Goal: Feedback & Contribution: Contribute content

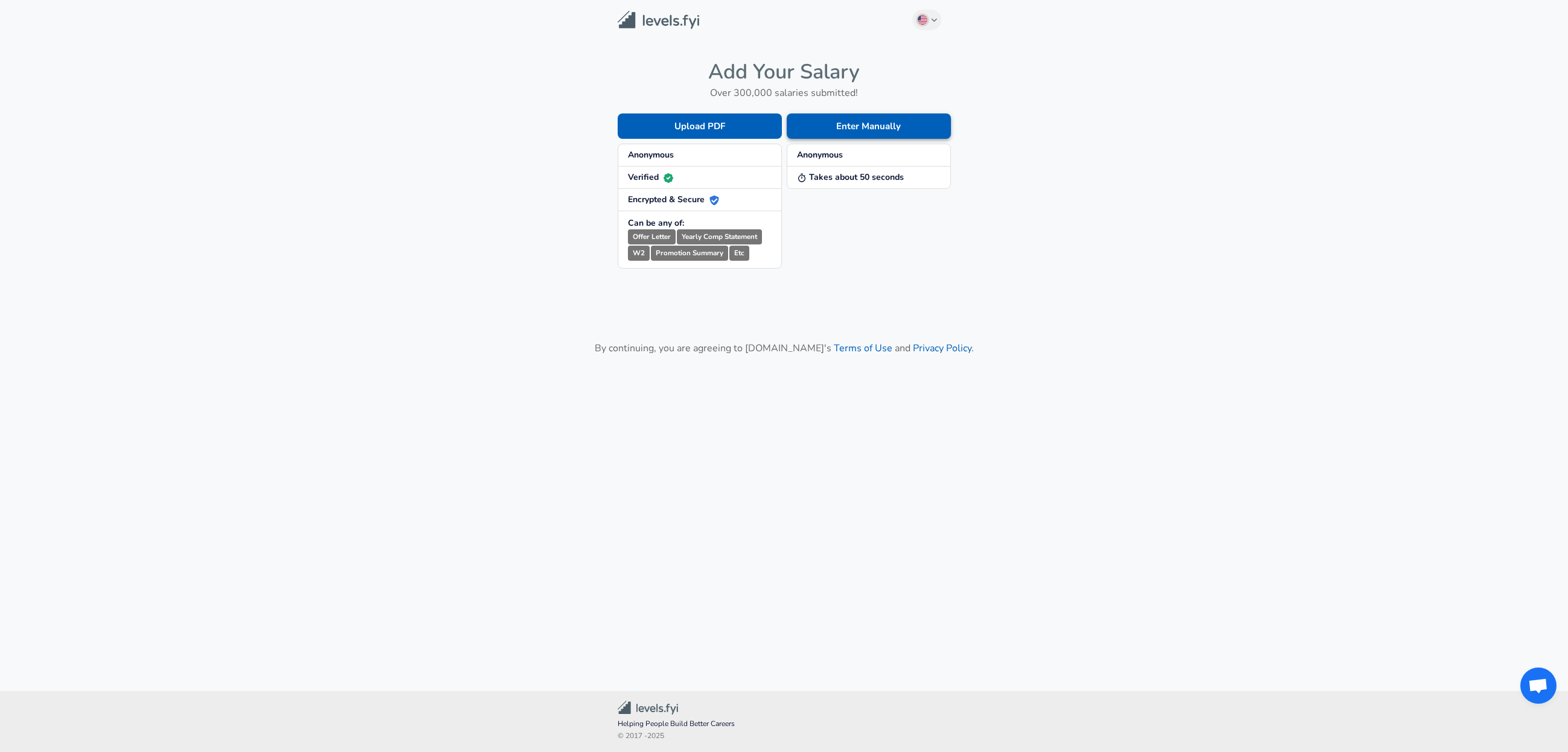
click at [846, 121] on button "Enter Manually" at bounding box center [869, 126] width 164 height 26
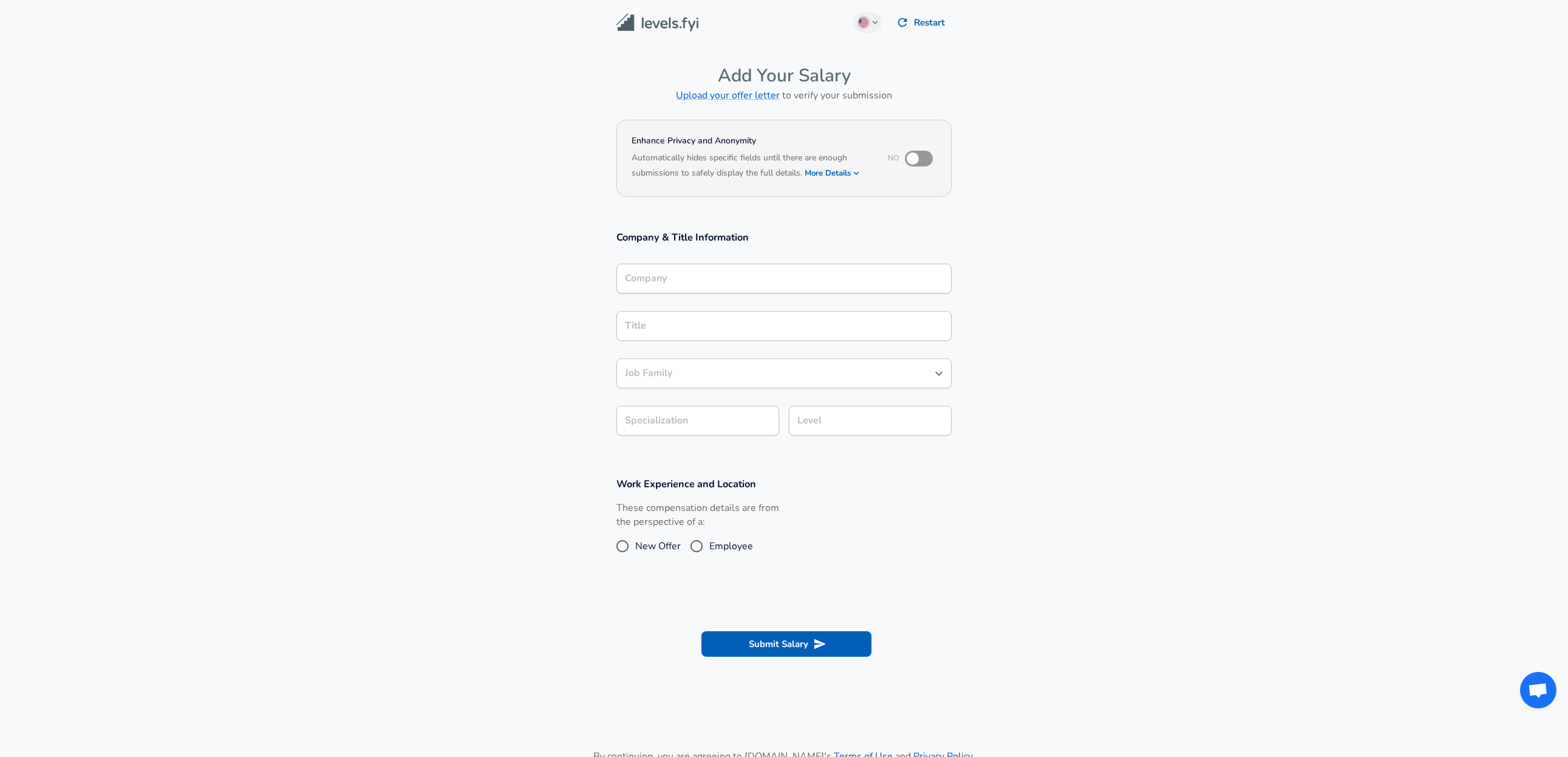
click at [750, 279] on input "Company" at bounding box center [784, 278] width 324 height 19
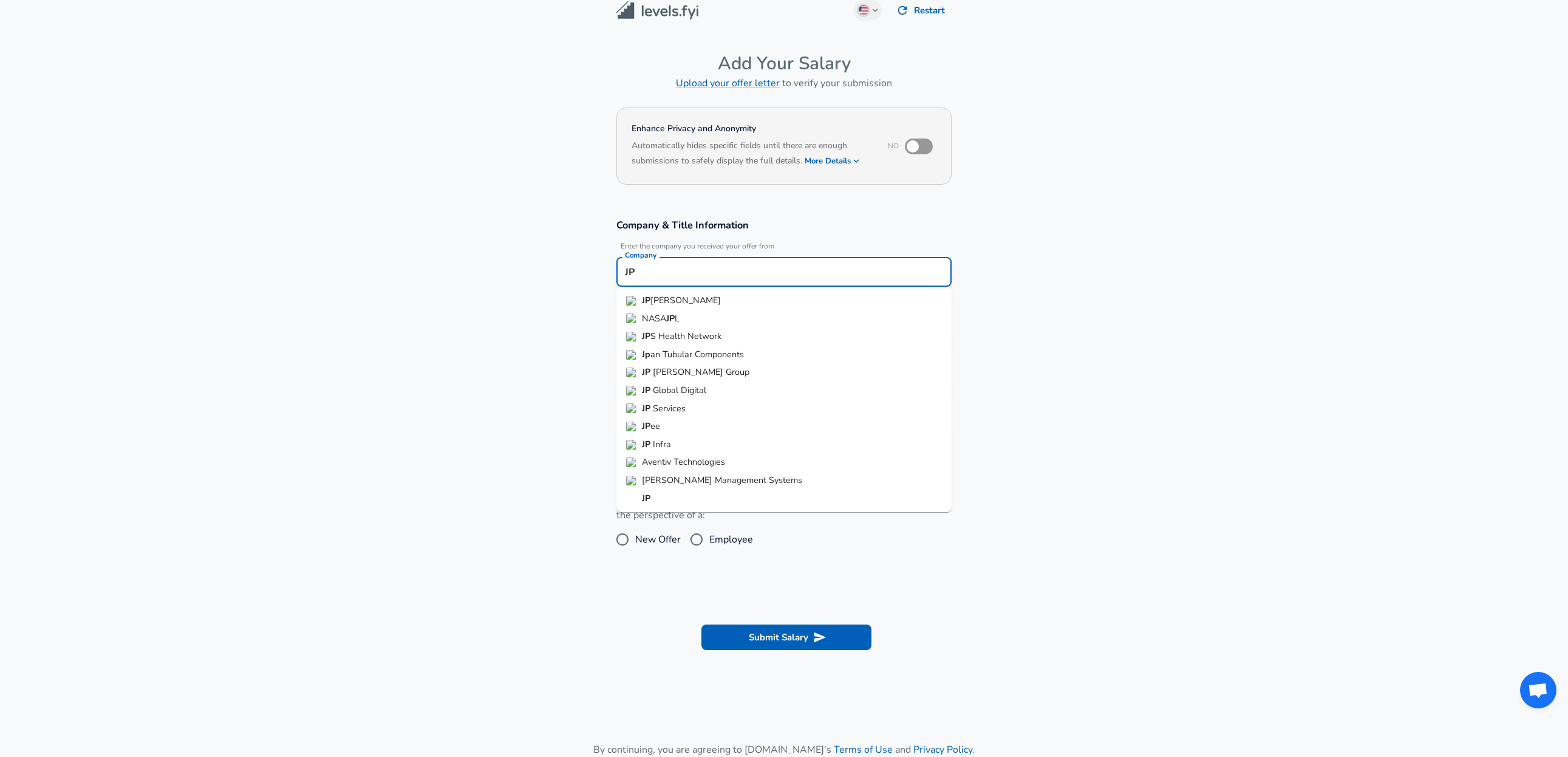
click at [662, 305] on span "[PERSON_NAME]" at bounding box center [686, 300] width 70 height 12
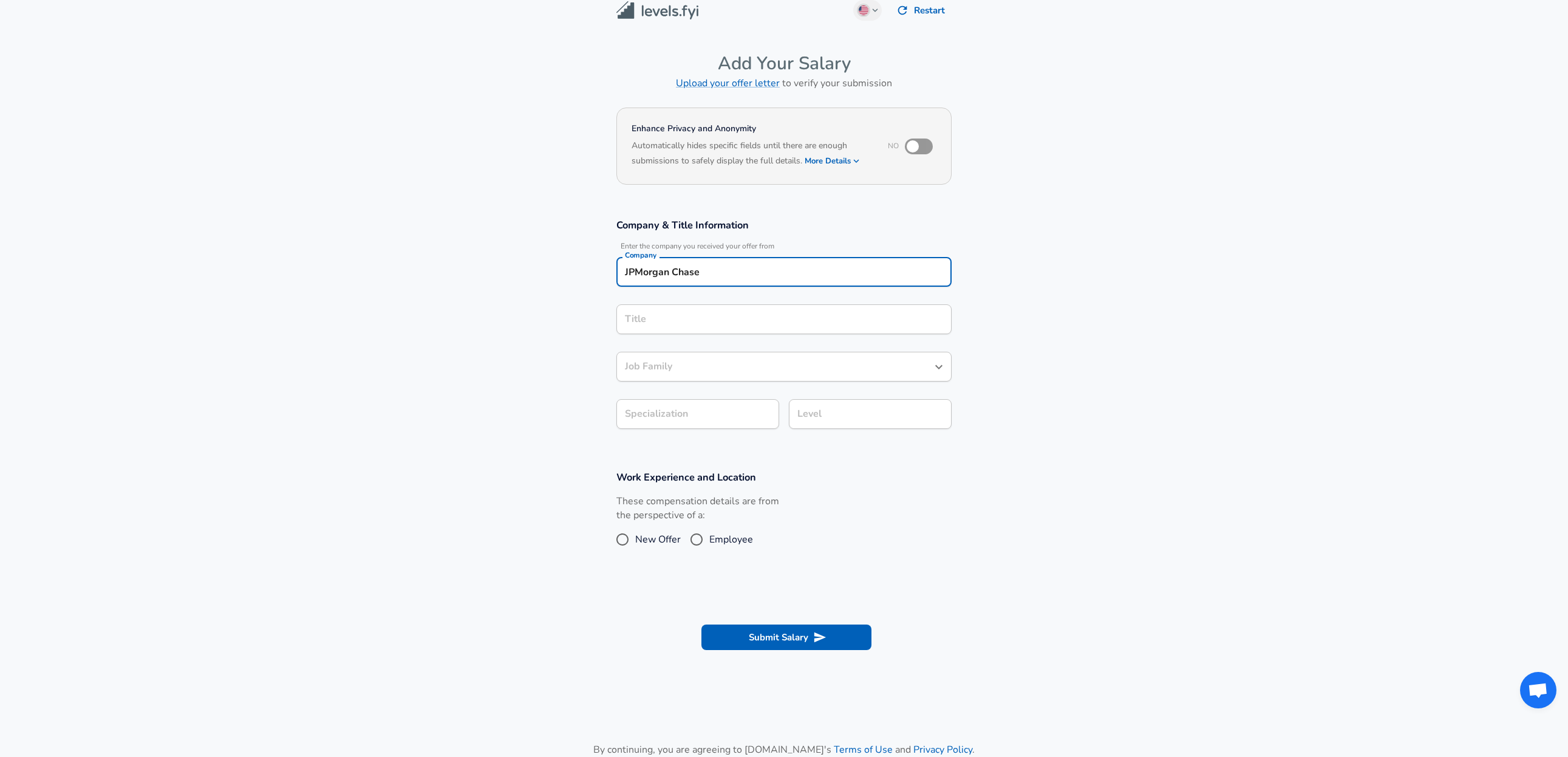
type input "JPMorgan Chase"
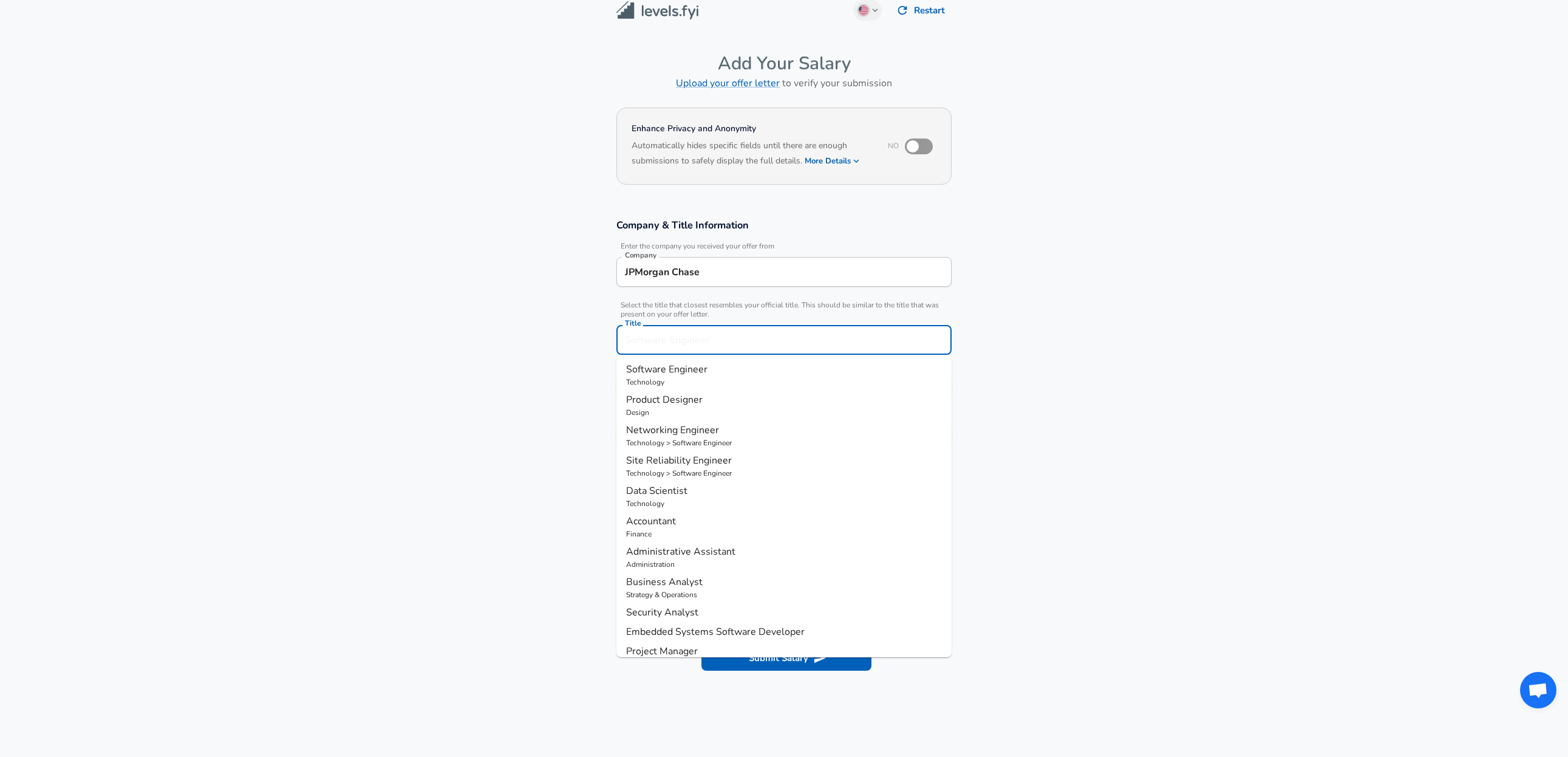
scroll to position [36, 0]
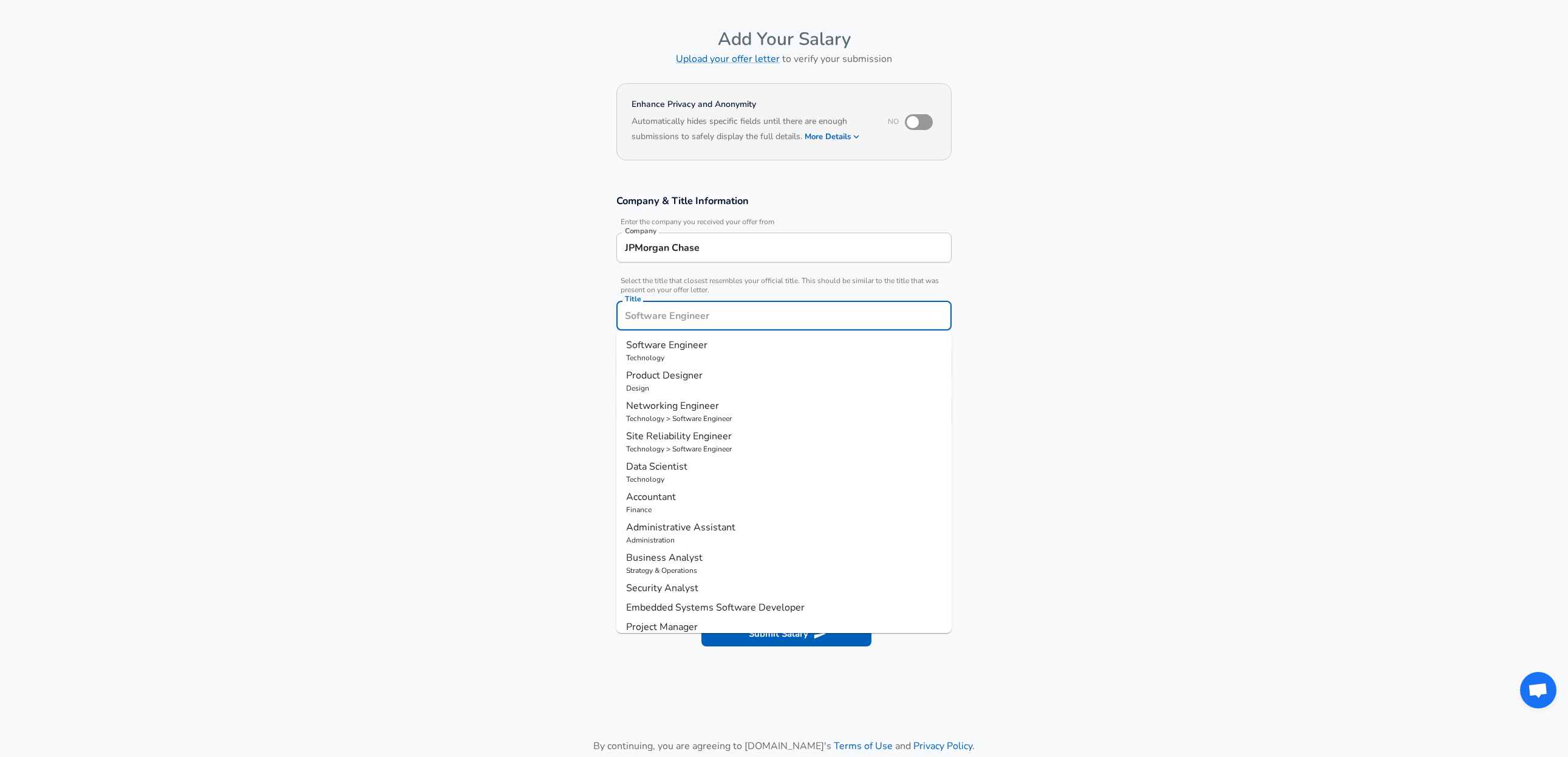
click at [670, 316] on input "Title" at bounding box center [784, 316] width 324 height 19
click at [682, 349] on span "Software Engineer" at bounding box center [667, 345] width 81 height 13
type input "Software Engineer"
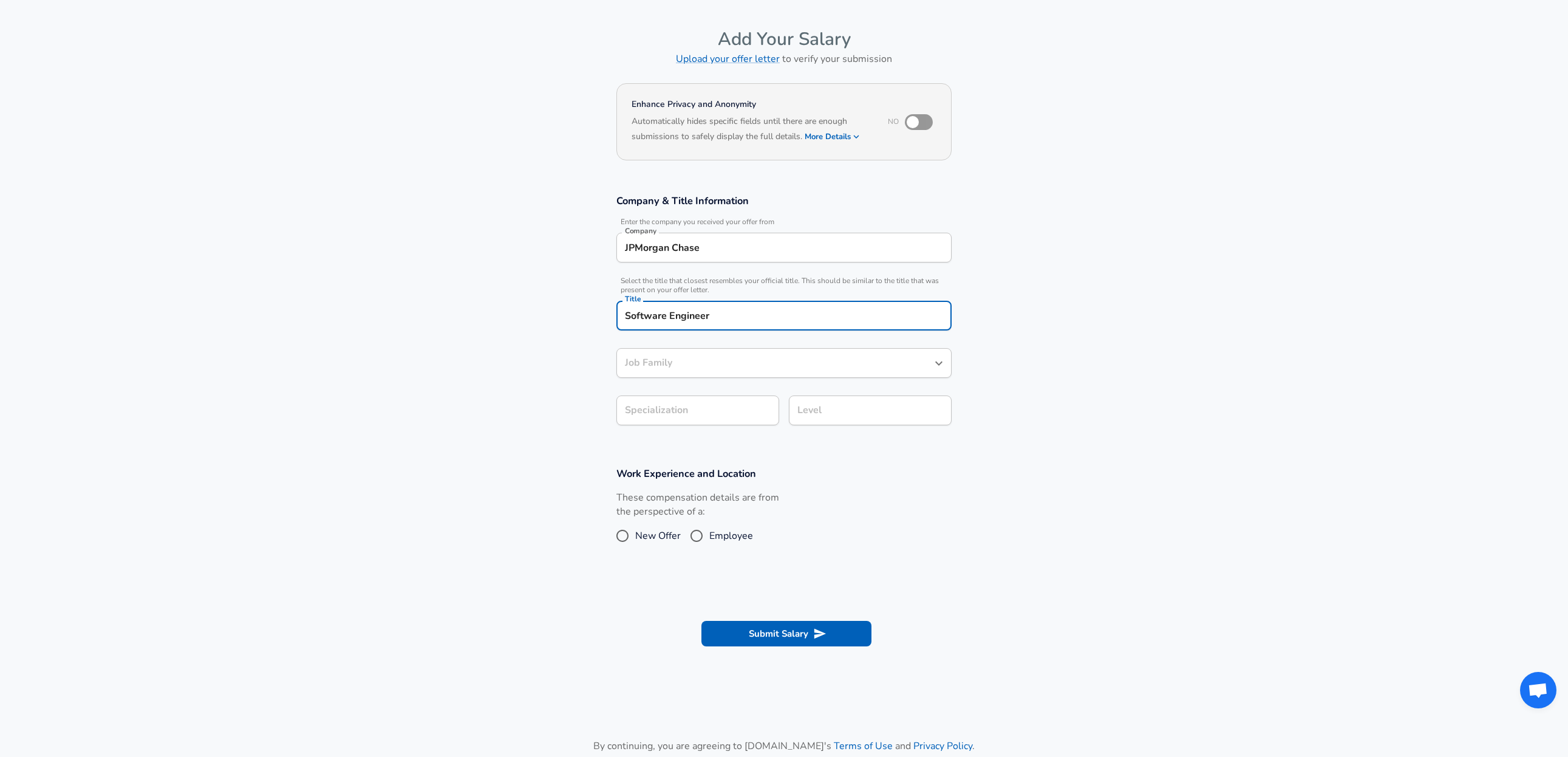
type input "Software Engineer"
click at [709, 405] on body "English ([GEOGRAPHIC_DATA]) Change Restart Add Your Salary Upload your offer le…" at bounding box center [784, 342] width 1568 height 757
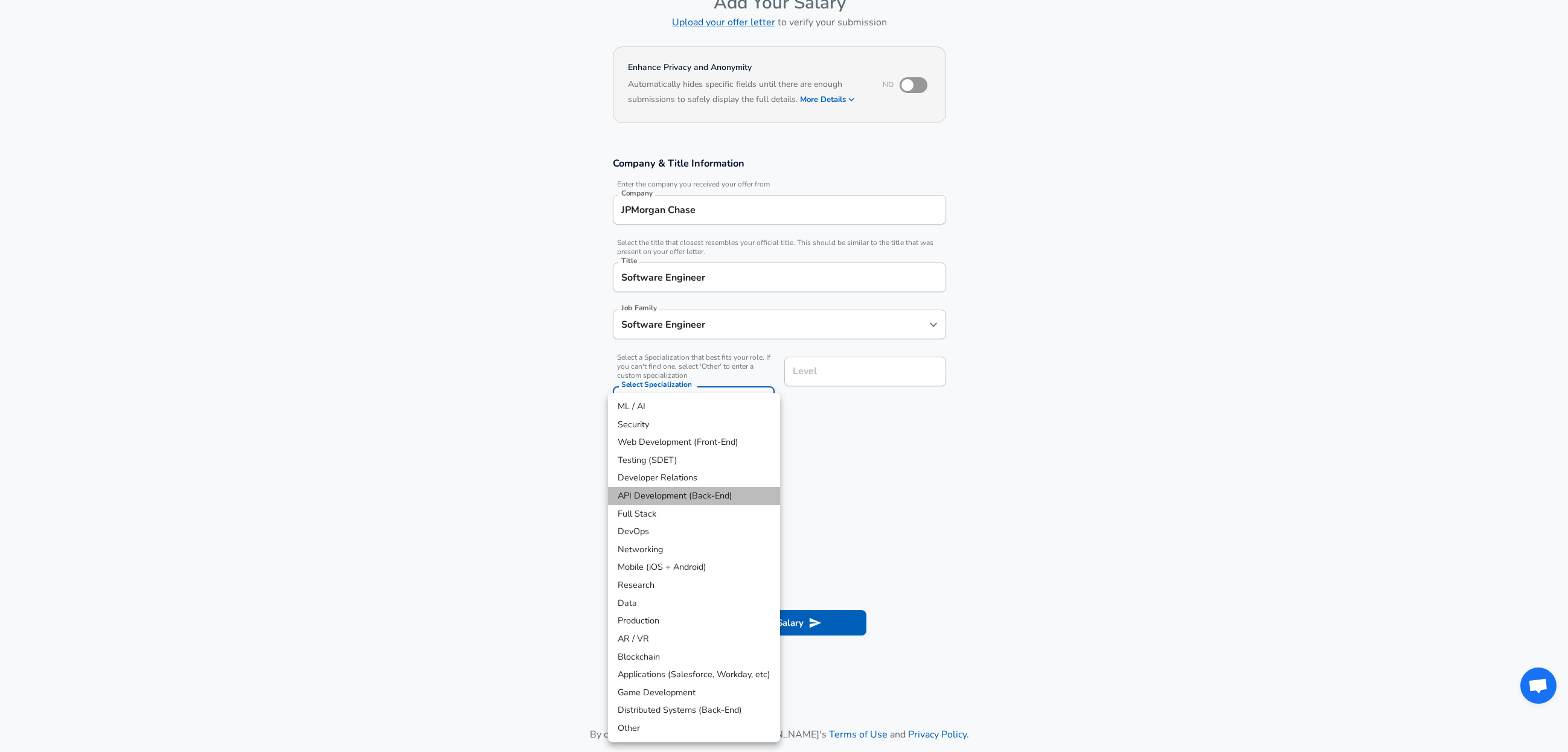
click at [718, 497] on li "API Development (Back-End)" at bounding box center [694, 496] width 172 height 18
type input "API Development (Back-End)"
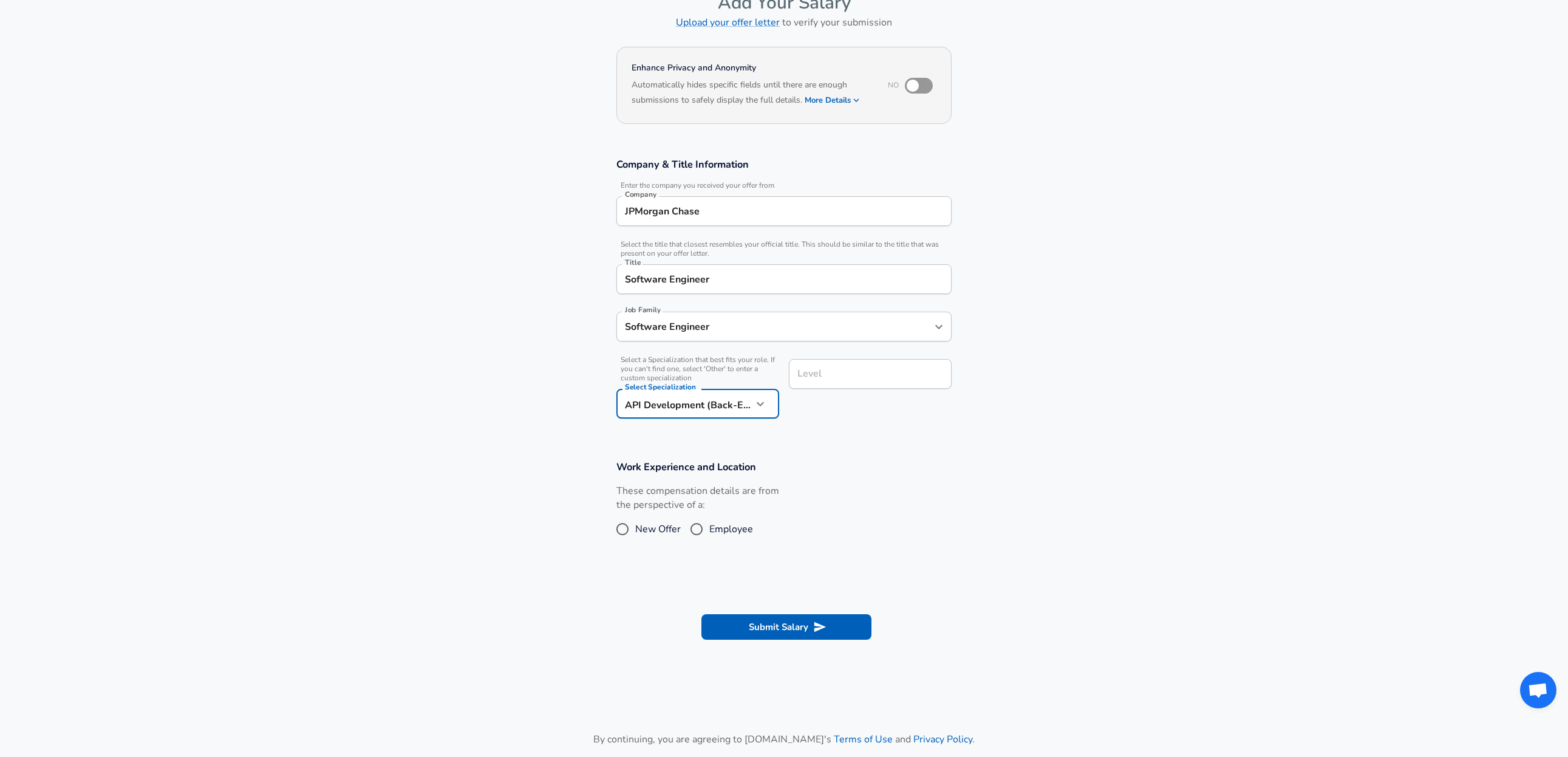
click at [821, 370] on input "Level" at bounding box center [871, 374] width 152 height 19
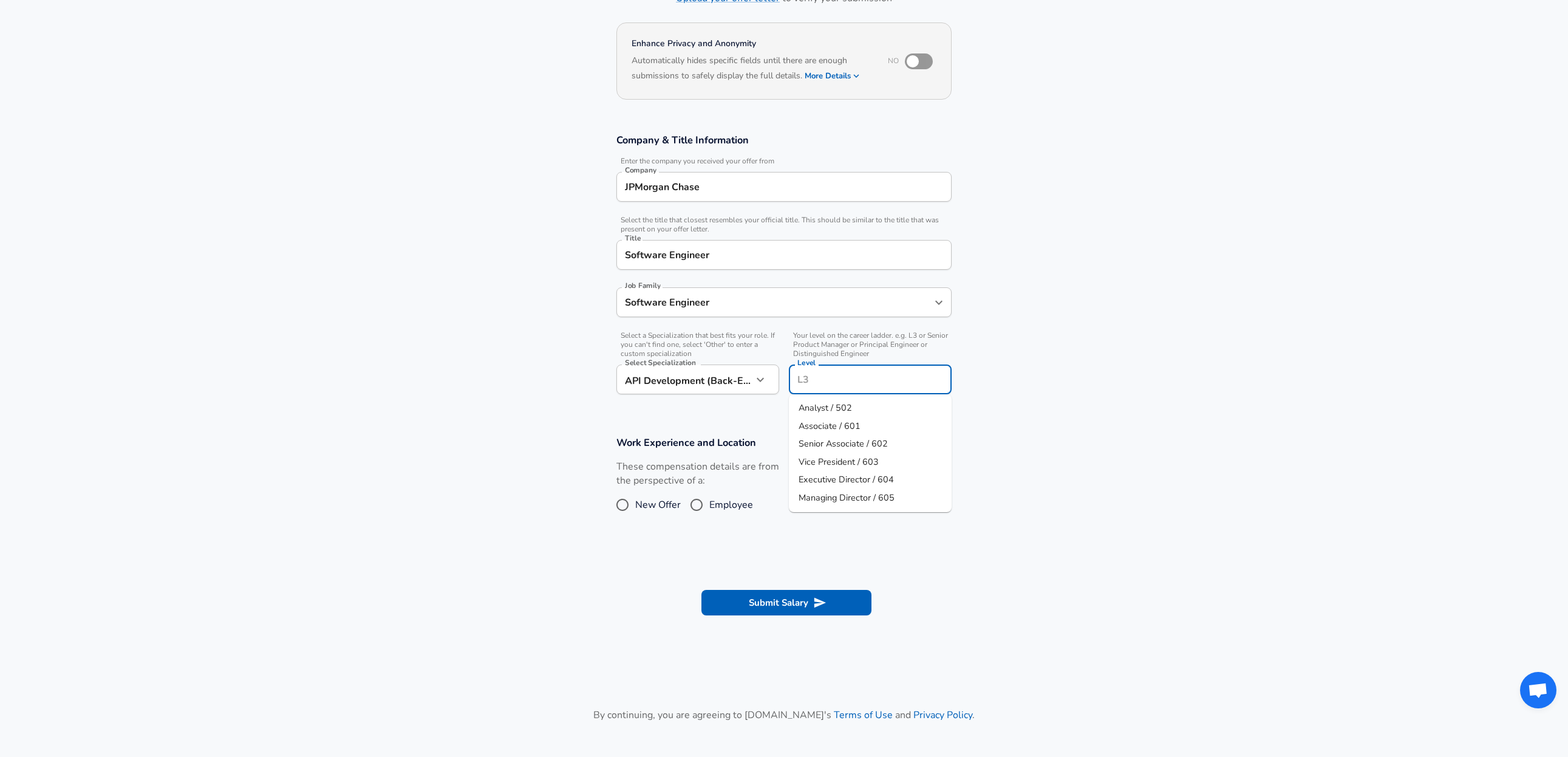
click at [853, 429] on span "Associate / 601" at bounding box center [829, 426] width 62 height 12
type input "Associate / 601"
click at [697, 505] on input "Employee" at bounding box center [697, 505] width 26 height 20
radio input "true"
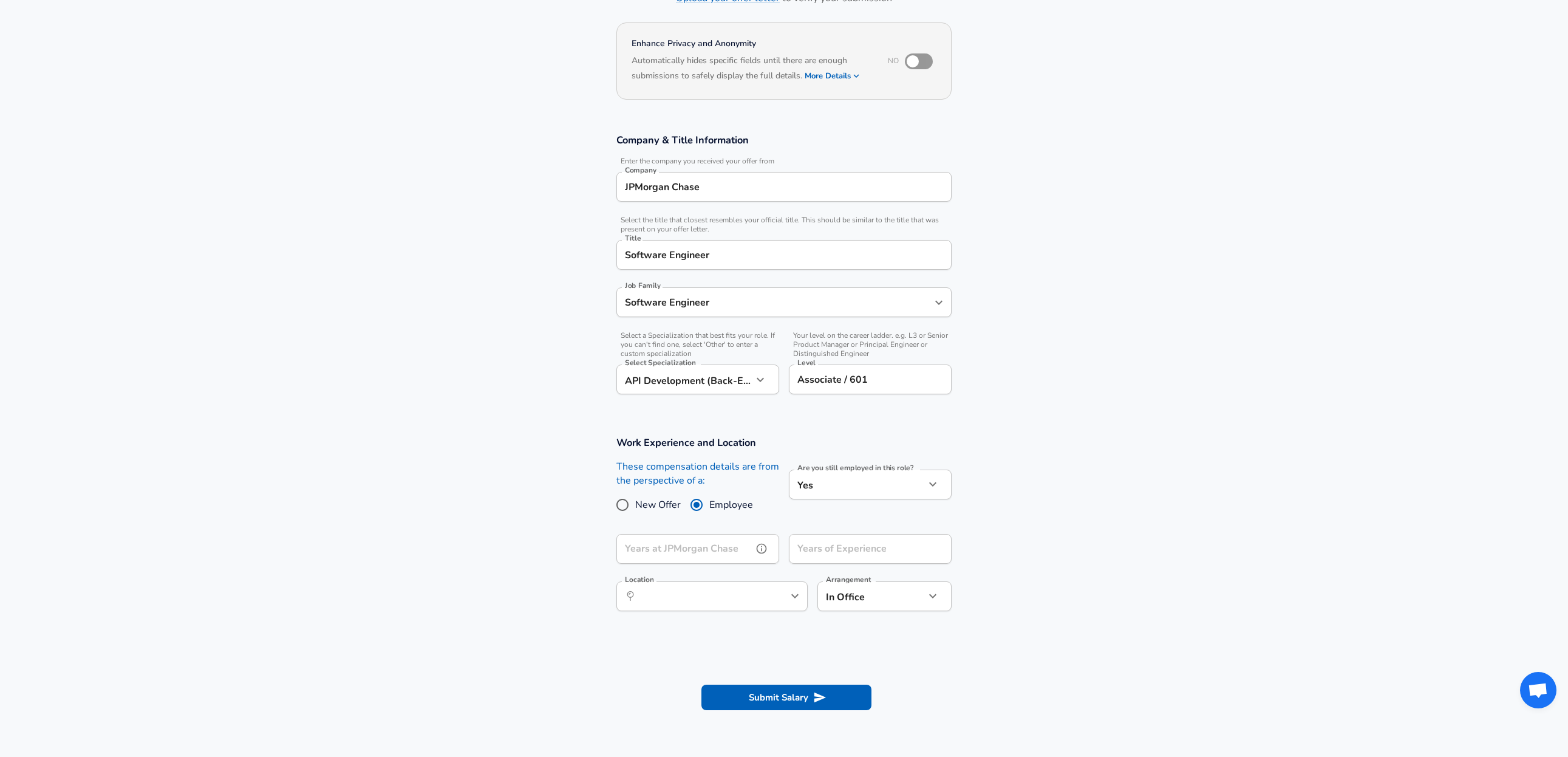
click at [704, 550] on input "Years at JPMorgan Chase" at bounding box center [684, 549] width 136 height 30
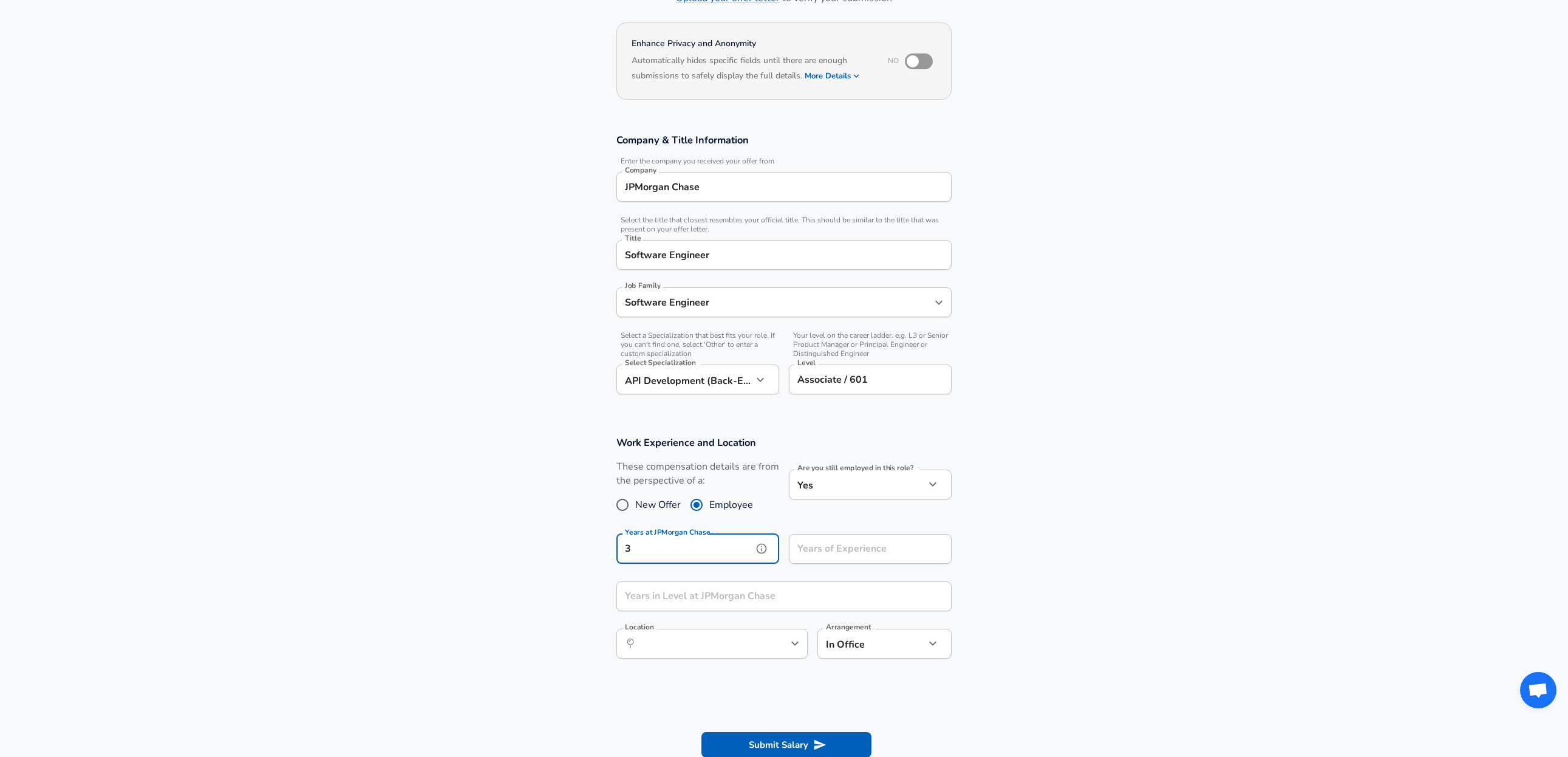
type input "3"
click at [884, 553] on input "Years of Experience" at bounding box center [857, 549] width 136 height 30
type input "3"
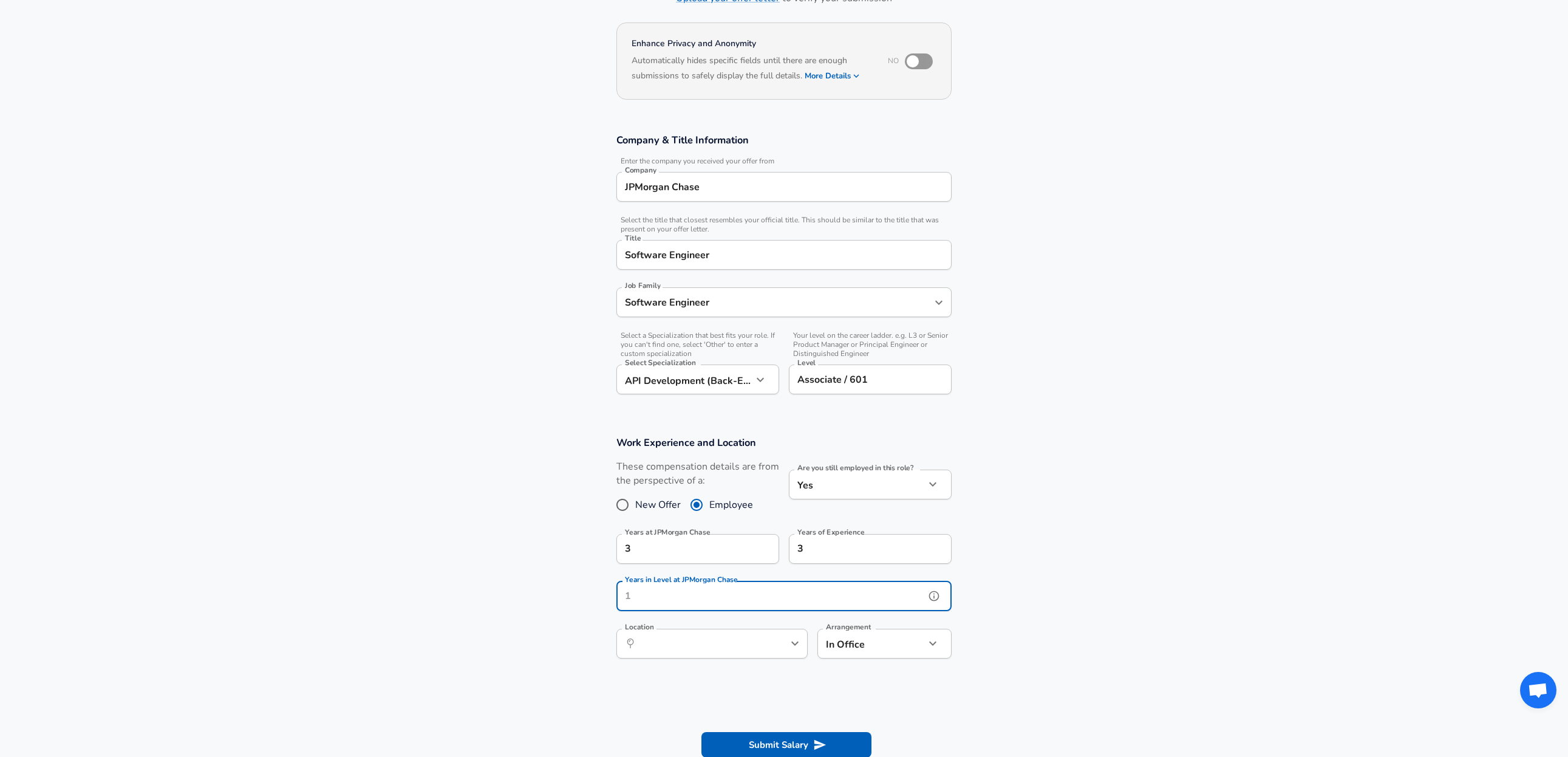
click at [748, 601] on input "Years in Level at JPMorgan Chase" at bounding box center [771, 596] width 309 height 30
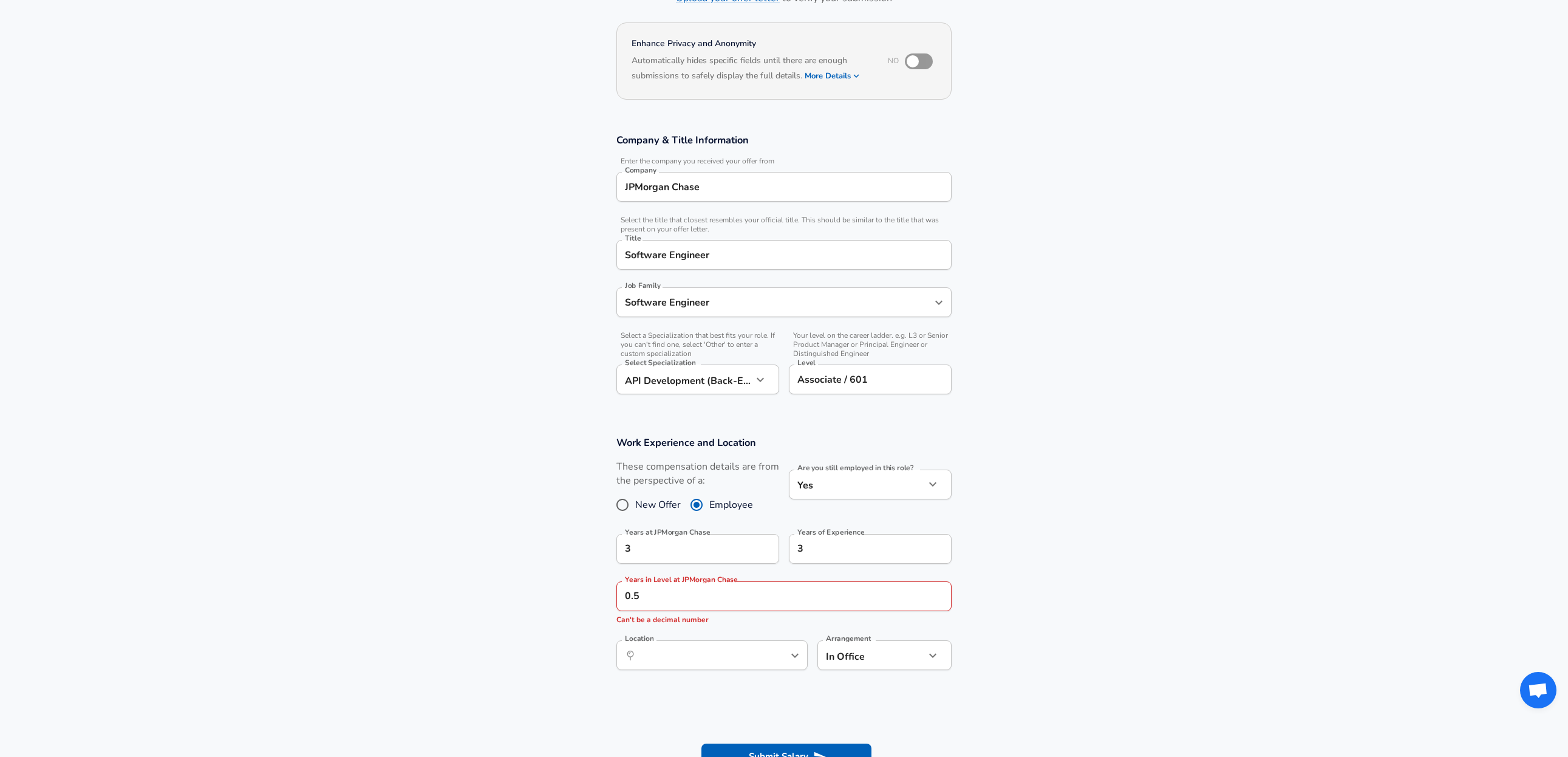
click at [1067, 596] on section "Work Experience and Location These compensation details are from the perspectiv…" at bounding box center [784, 560] width 1568 height 276
click at [779, 589] on input "0.5" at bounding box center [771, 596] width 309 height 30
click at [735, 592] on input "0.5" at bounding box center [771, 596] width 309 height 30
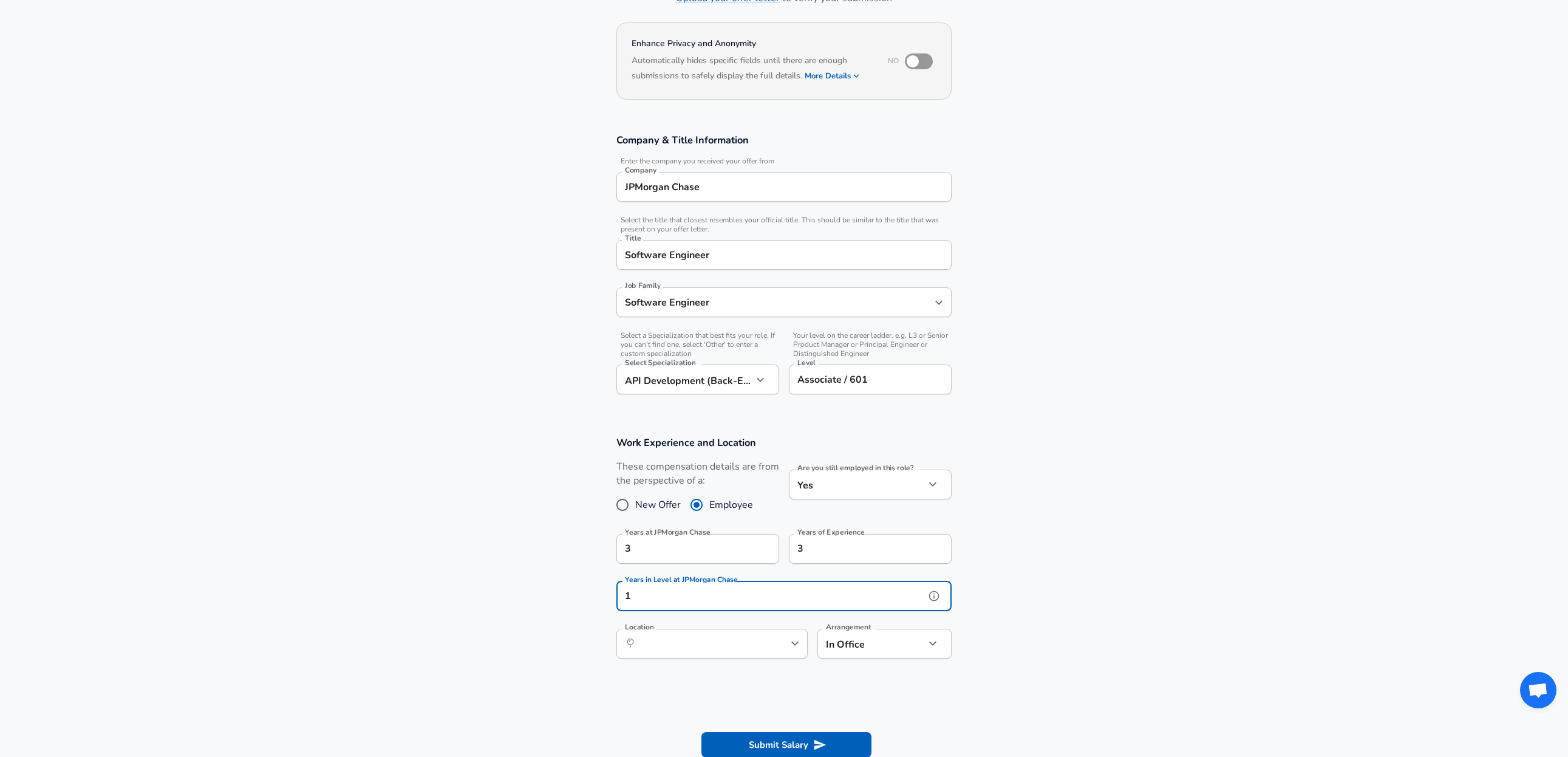
type input "1"
click at [1032, 616] on section "Work Experience and Location These compensation details are from the perspectiv…" at bounding box center [784, 553] width 1568 height 264
click at [776, 649] on icon "help" at bounding box center [775, 644] width 12 height 12
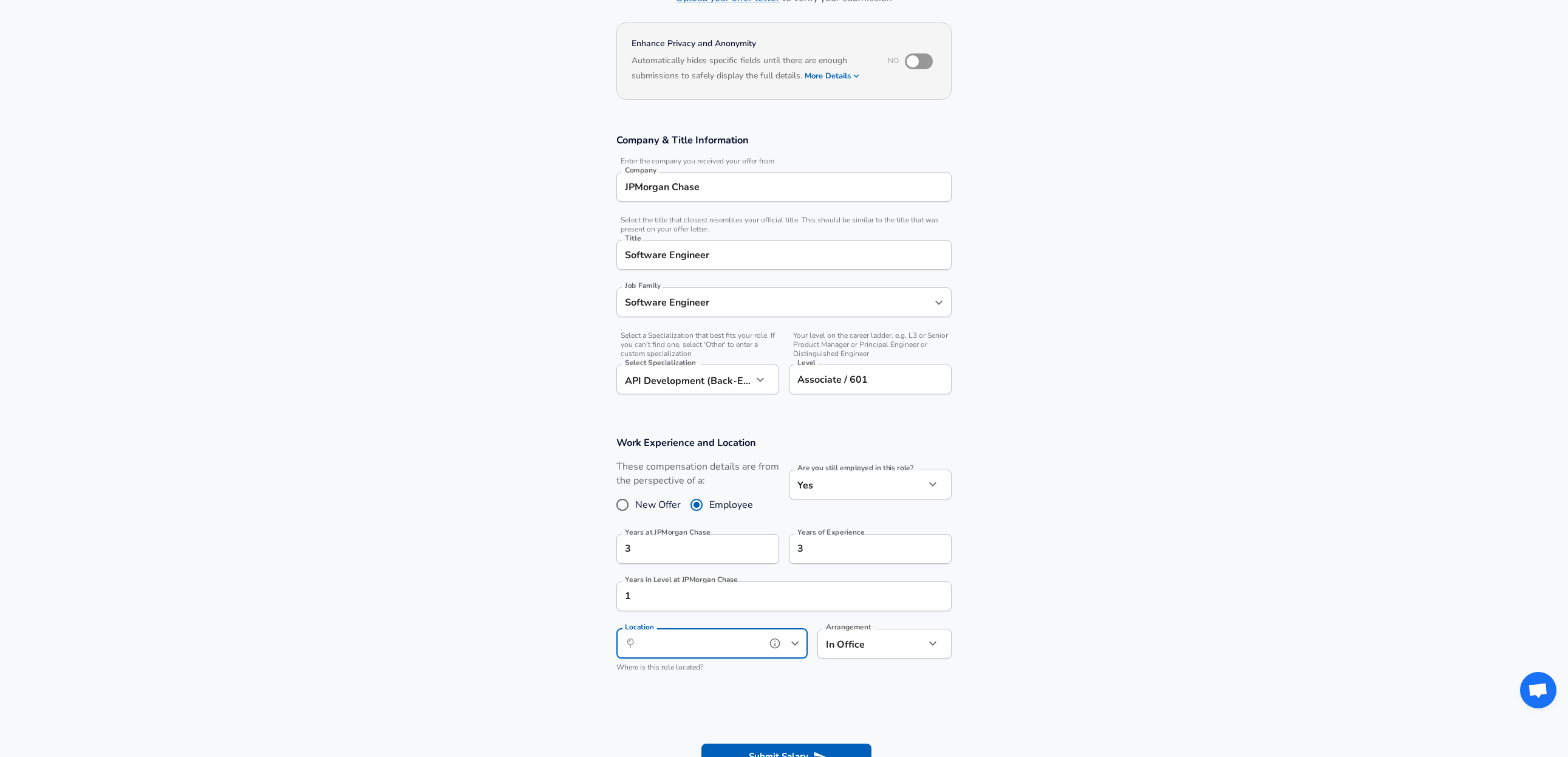
click at [711, 647] on input "Location" at bounding box center [699, 644] width 124 height 19
type input "N"
click at [679, 672] on span "[GEOGRAPHIC_DATA], [GEOGRAPHIC_DATA]" at bounding box center [680, 679] width 107 height 26
type input "[GEOGRAPHIC_DATA], [GEOGRAPHIC_DATA]"
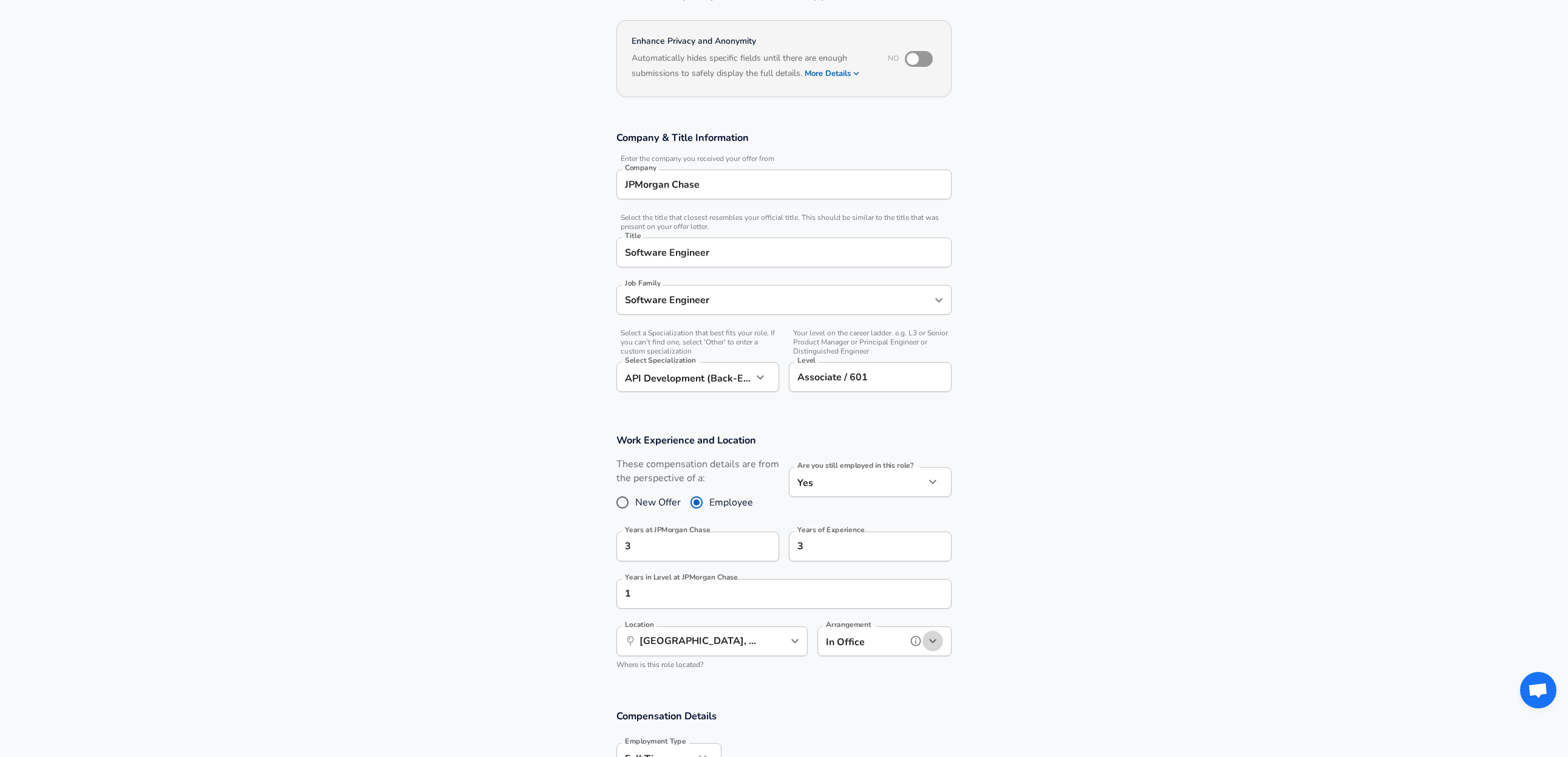
click at [931, 642] on icon "button" at bounding box center [933, 641] width 15 height 15
click at [864, 701] on li "Hybrid" at bounding box center [884, 706] width 134 height 18
type input "hybrid"
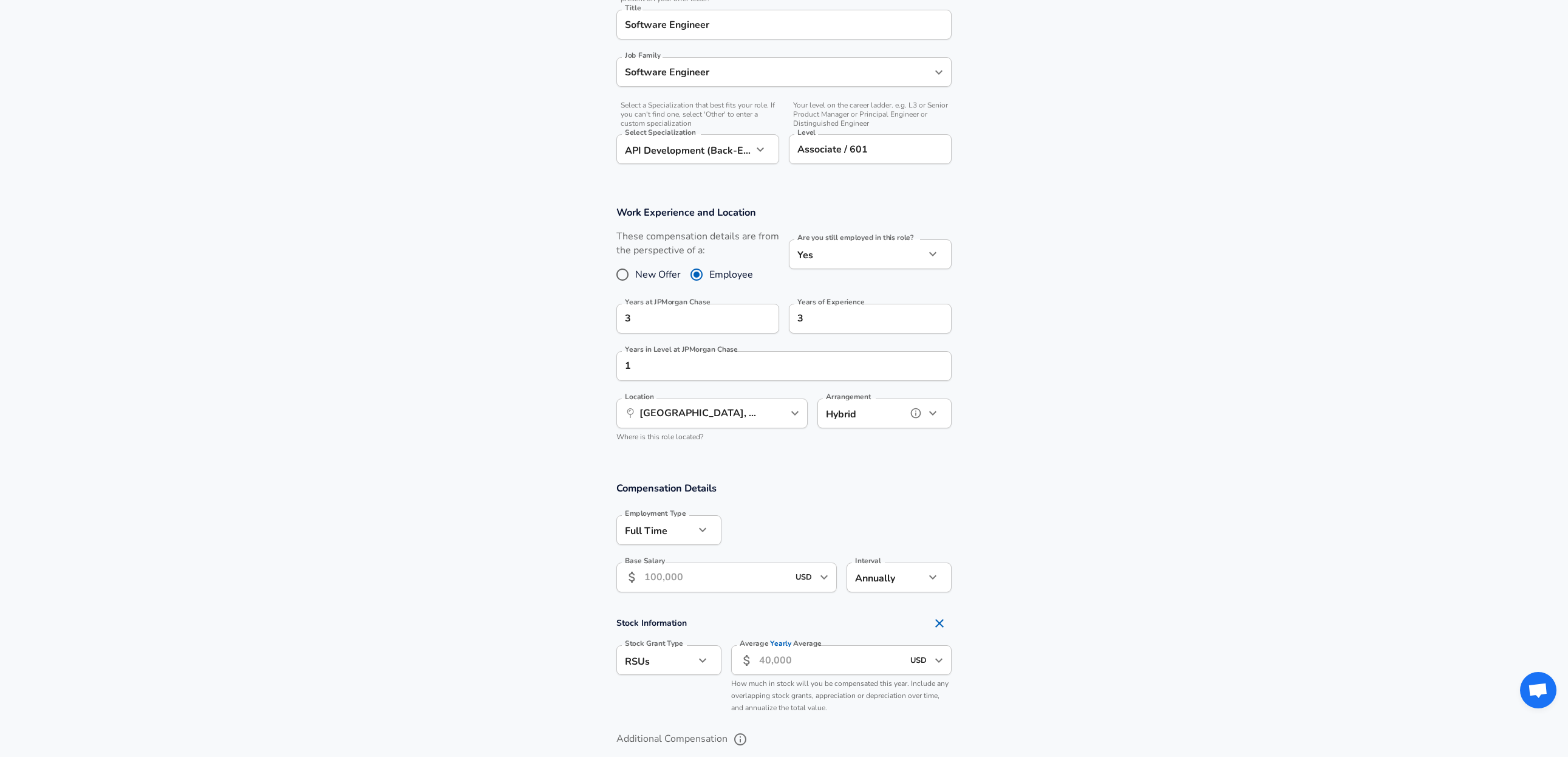
scroll to position [328, 0]
click at [728, 580] on input "Base Salary" at bounding box center [716, 577] width 144 height 30
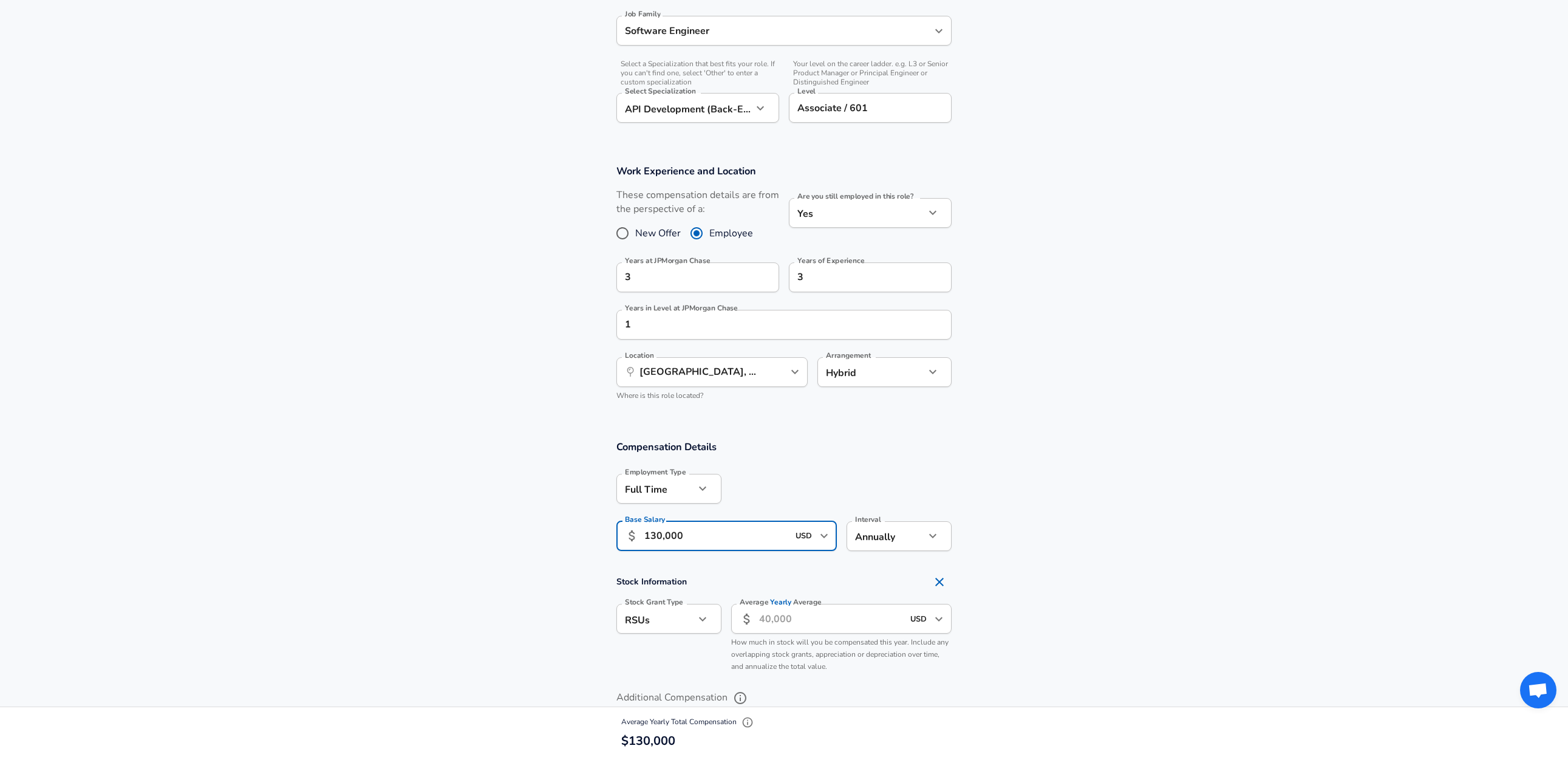
scroll to position [449, 0]
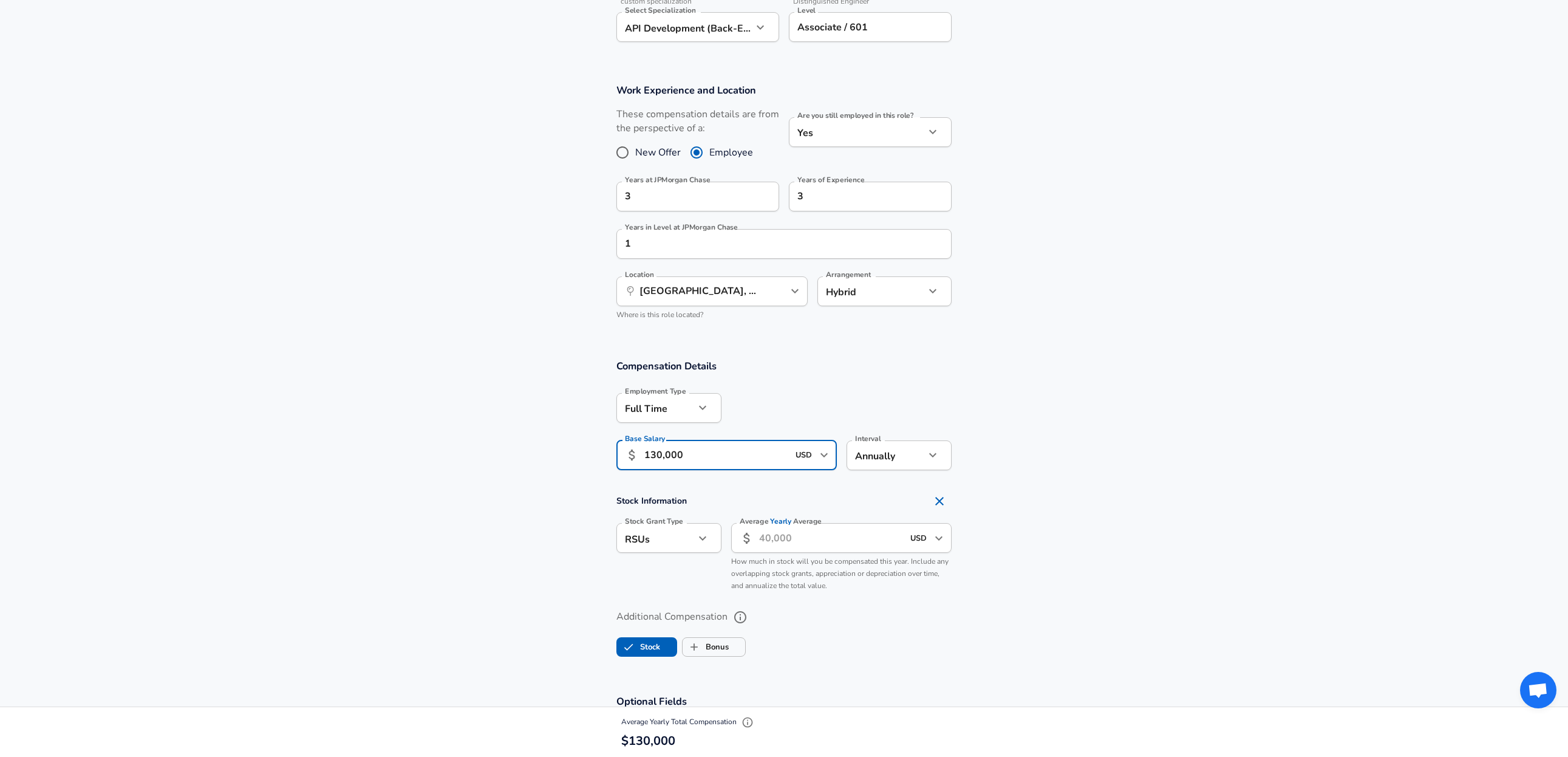
type input "130,000"
click at [662, 606] on li "None" at bounding box center [668, 603] width 105 height 18
type input "none"
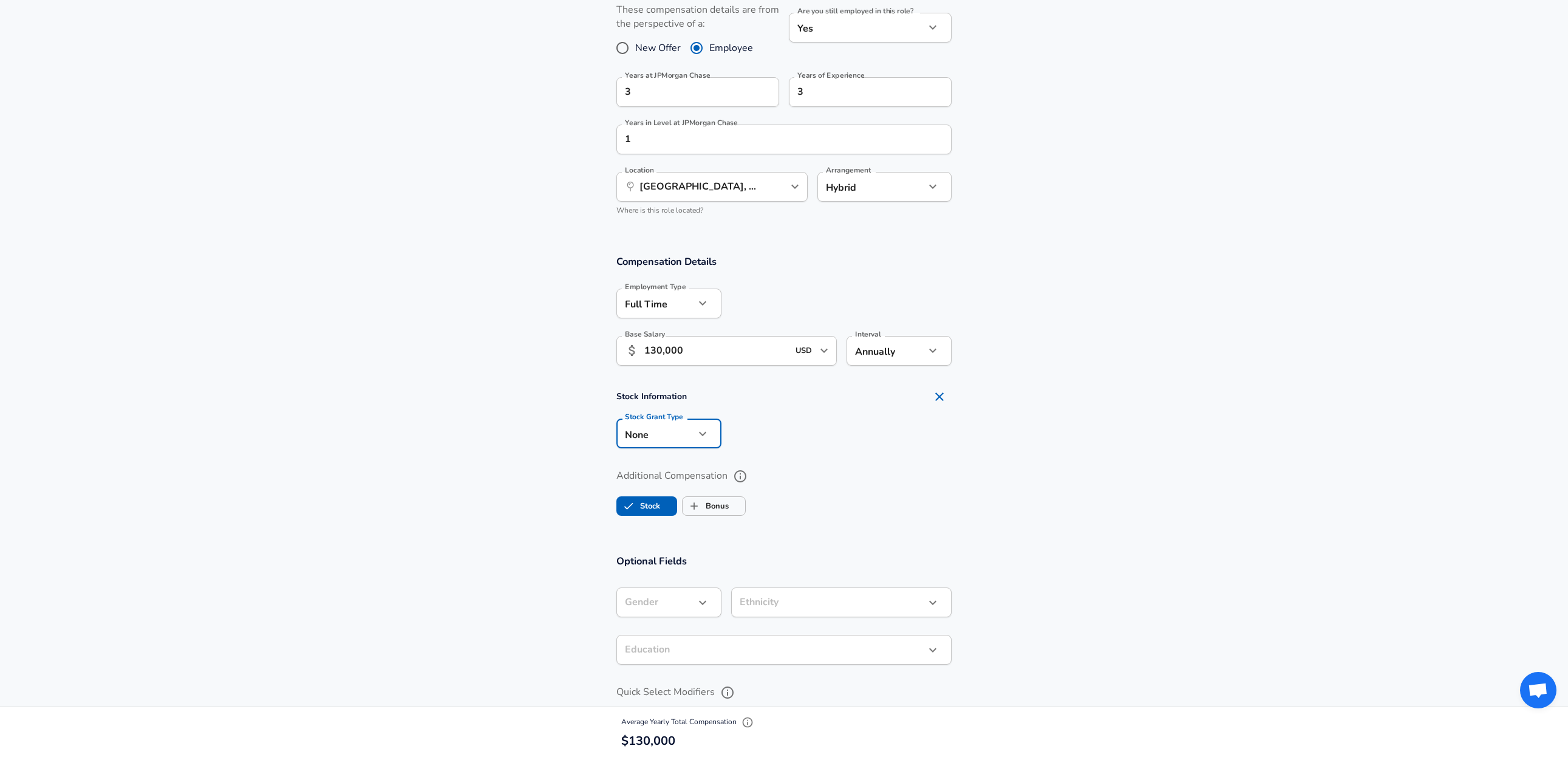
scroll to position [555, 0]
click at [710, 504] on label "Bonus" at bounding box center [705, 505] width 46 height 23
checkbox input "true"
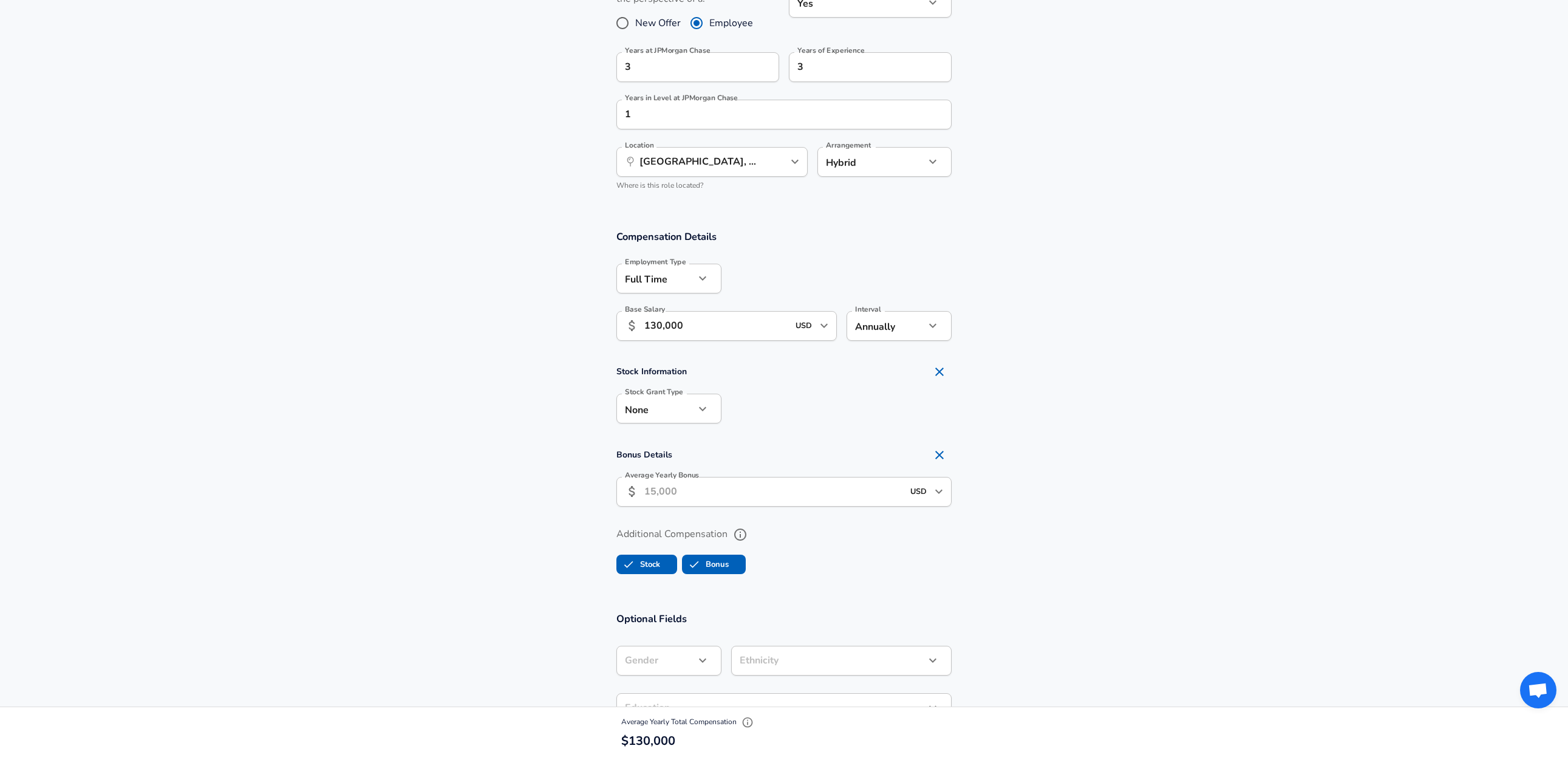
scroll to position [581, 0]
click at [718, 495] on input "Average Yearly Bonus" at bounding box center [774, 490] width 259 height 30
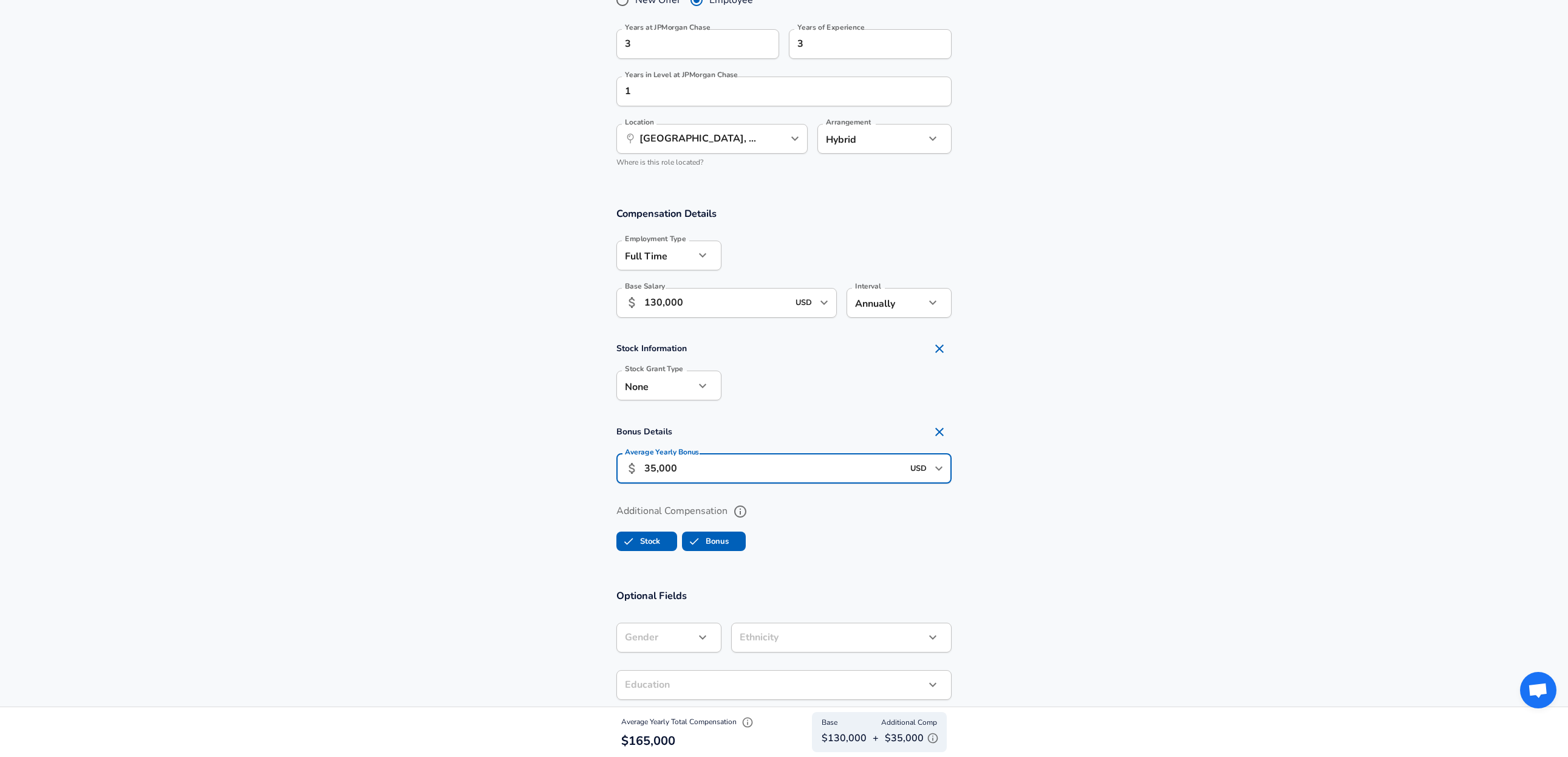
scroll to position [603, 0]
type input "35,000"
click at [643, 541] on label "Stock" at bounding box center [638, 541] width 43 height 23
checkbox input "false"
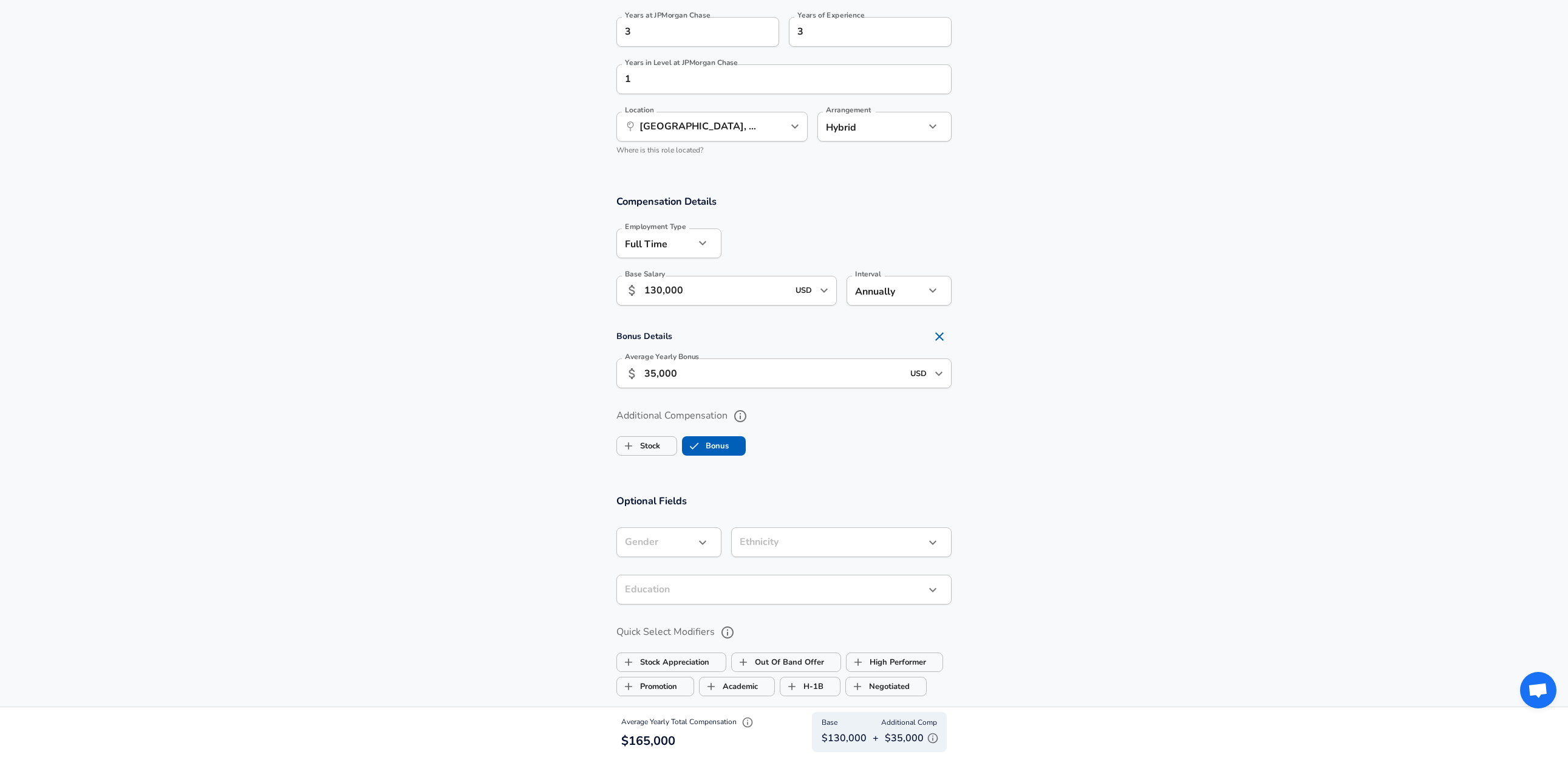
scroll to position [616, 0]
click at [694, 545] on button "button" at bounding box center [703, 541] width 21 height 21
click at [647, 572] on li "[DEMOGRAPHIC_DATA]" at bounding box center [675, 569] width 117 height 18
type input "[DEMOGRAPHIC_DATA]"
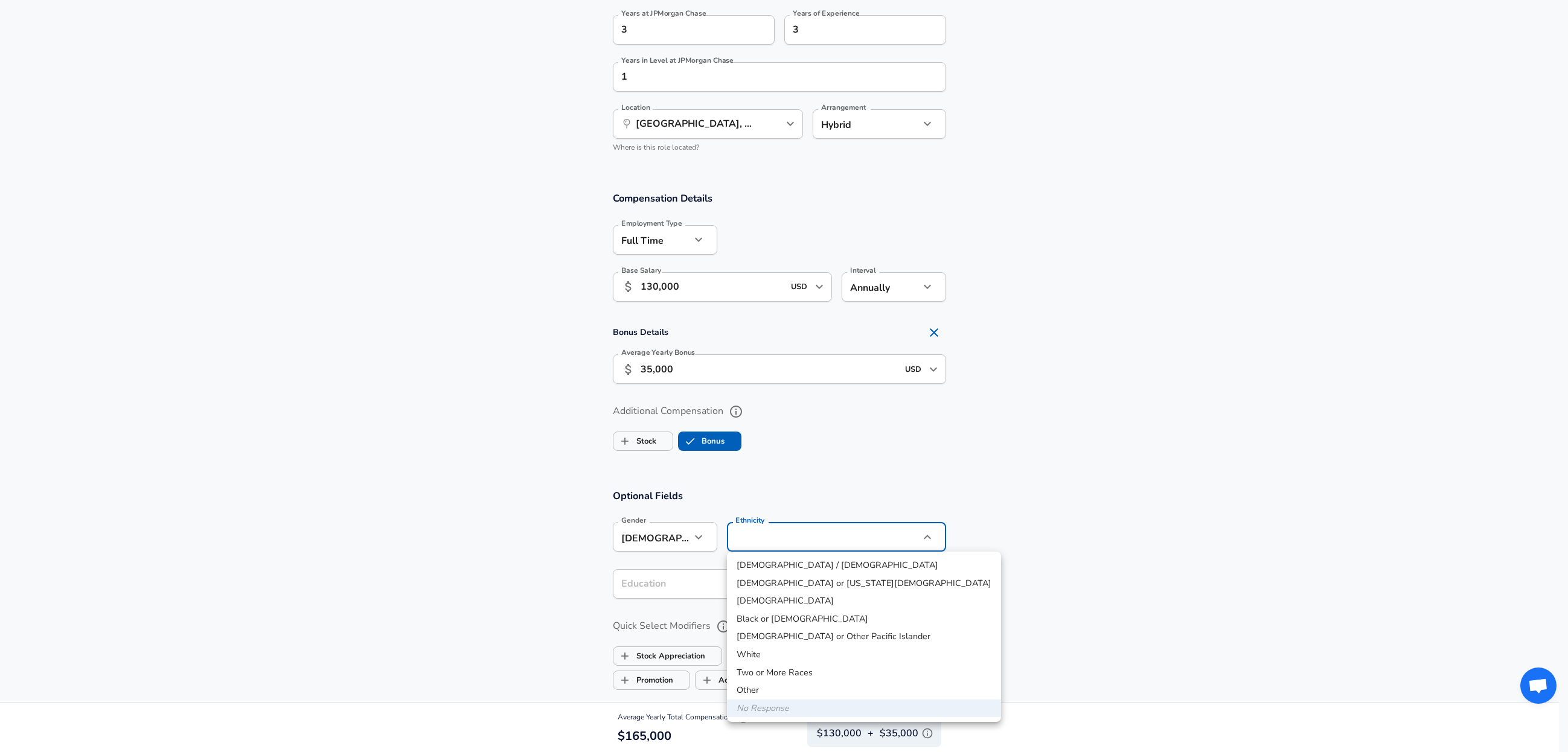
click at [796, 561] on li "[DEMOGRAPHIC_DATA] / [DEMOGRAPHIC_DATA]" at bounding box center [864, 566] width 274 height 18
type input "[DEMOGRAPHIC_DATA] / [DEMOGRAPHIC_DATA]"
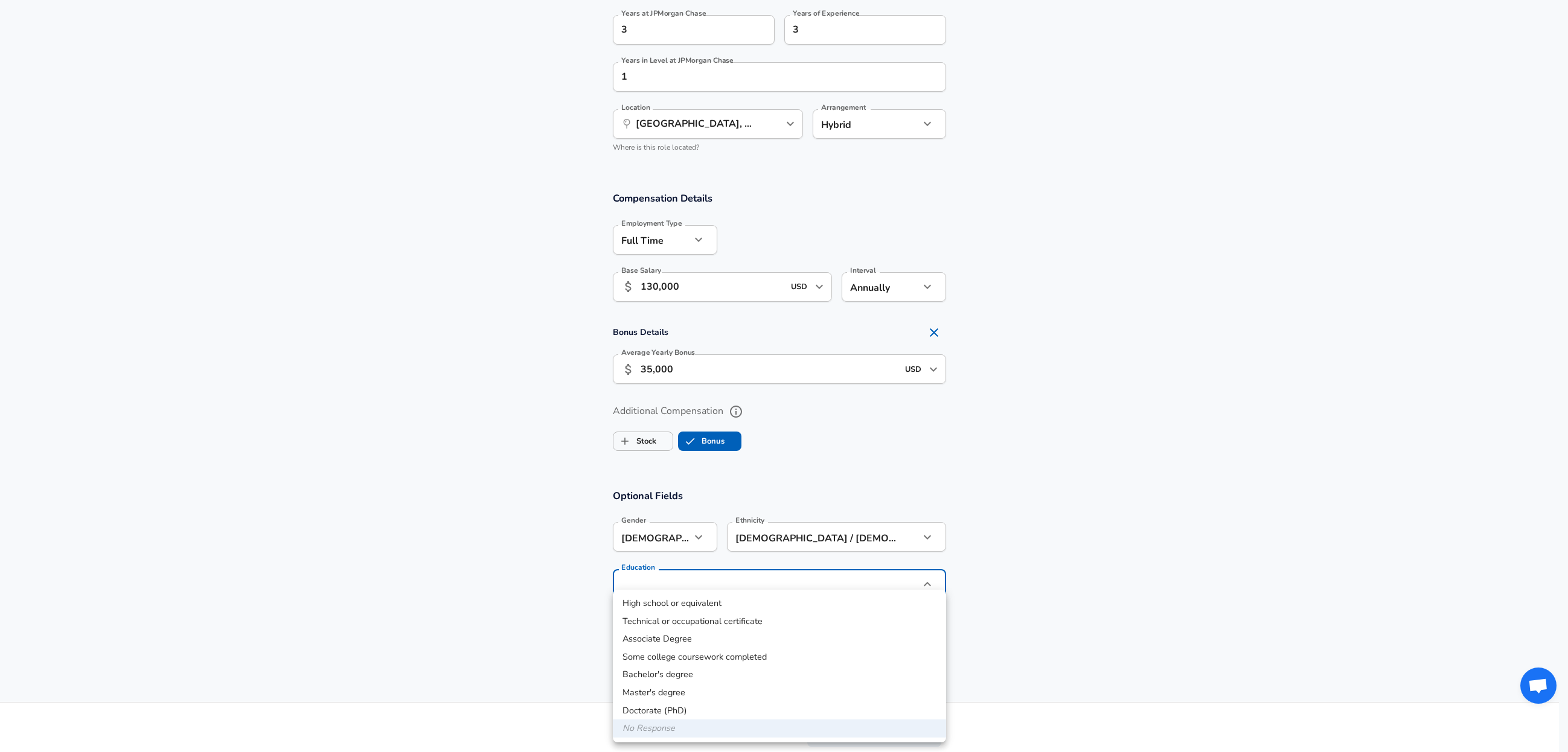
click at [712, 680] on li "Bachelor's degree" at bounding box center [779, 675] width 333 height 18
type input "Bachelors degree"
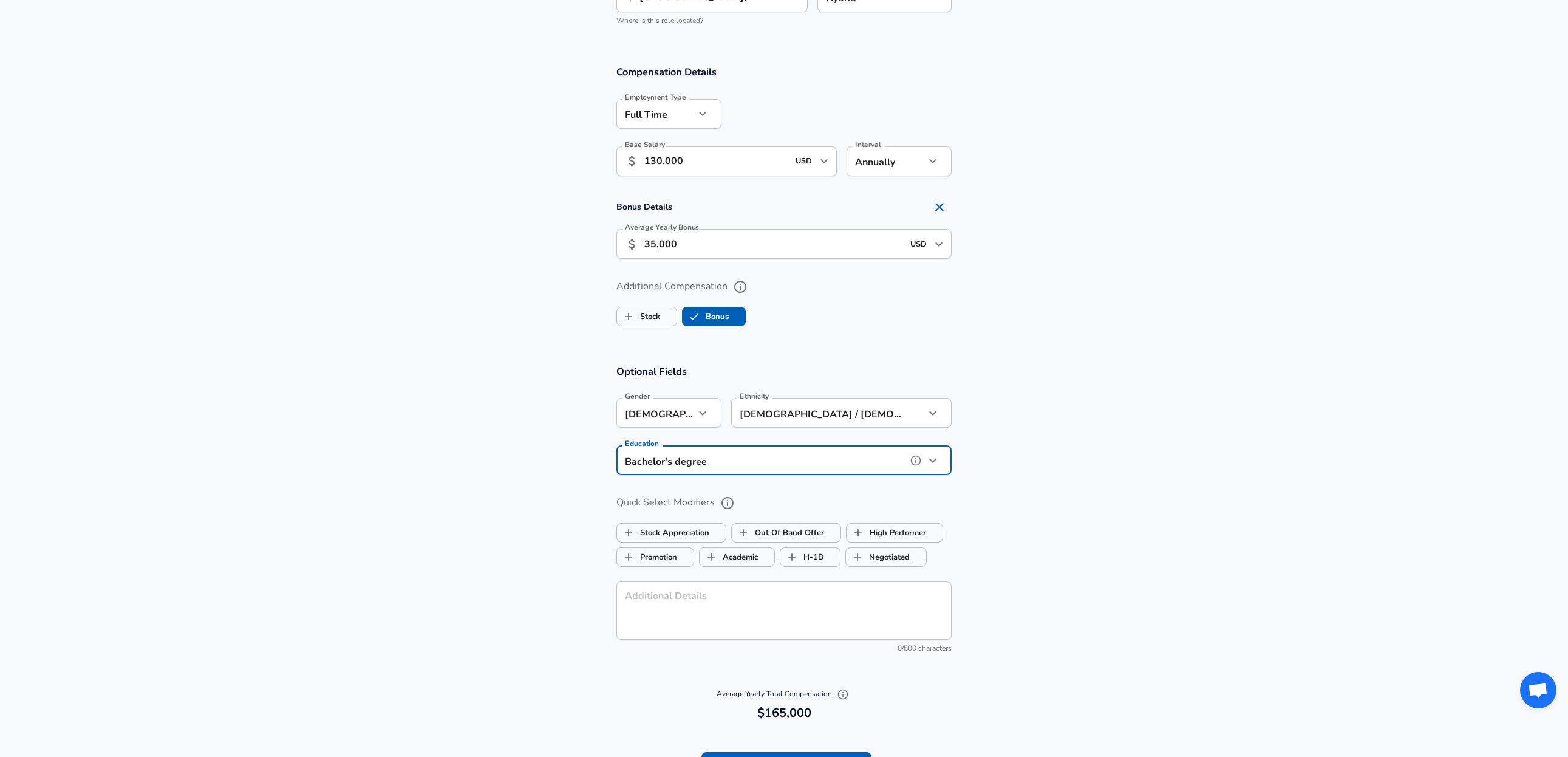
scroll to position [745, 0]
click at [656, 560] on label "Promotion" at bounding box center [647, 556] width 60 height 23
checkbox input "true"
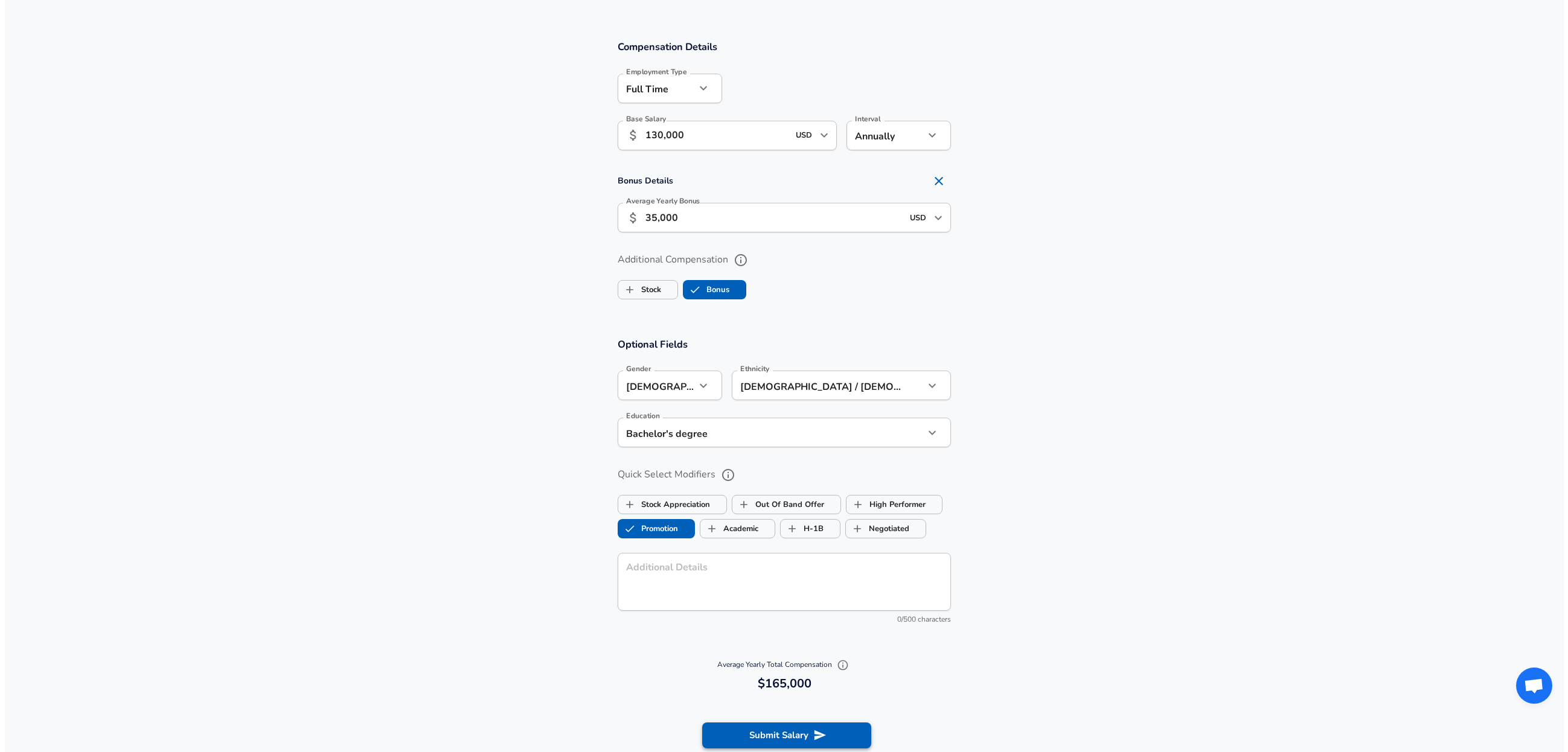
scroll to position [765, 0]
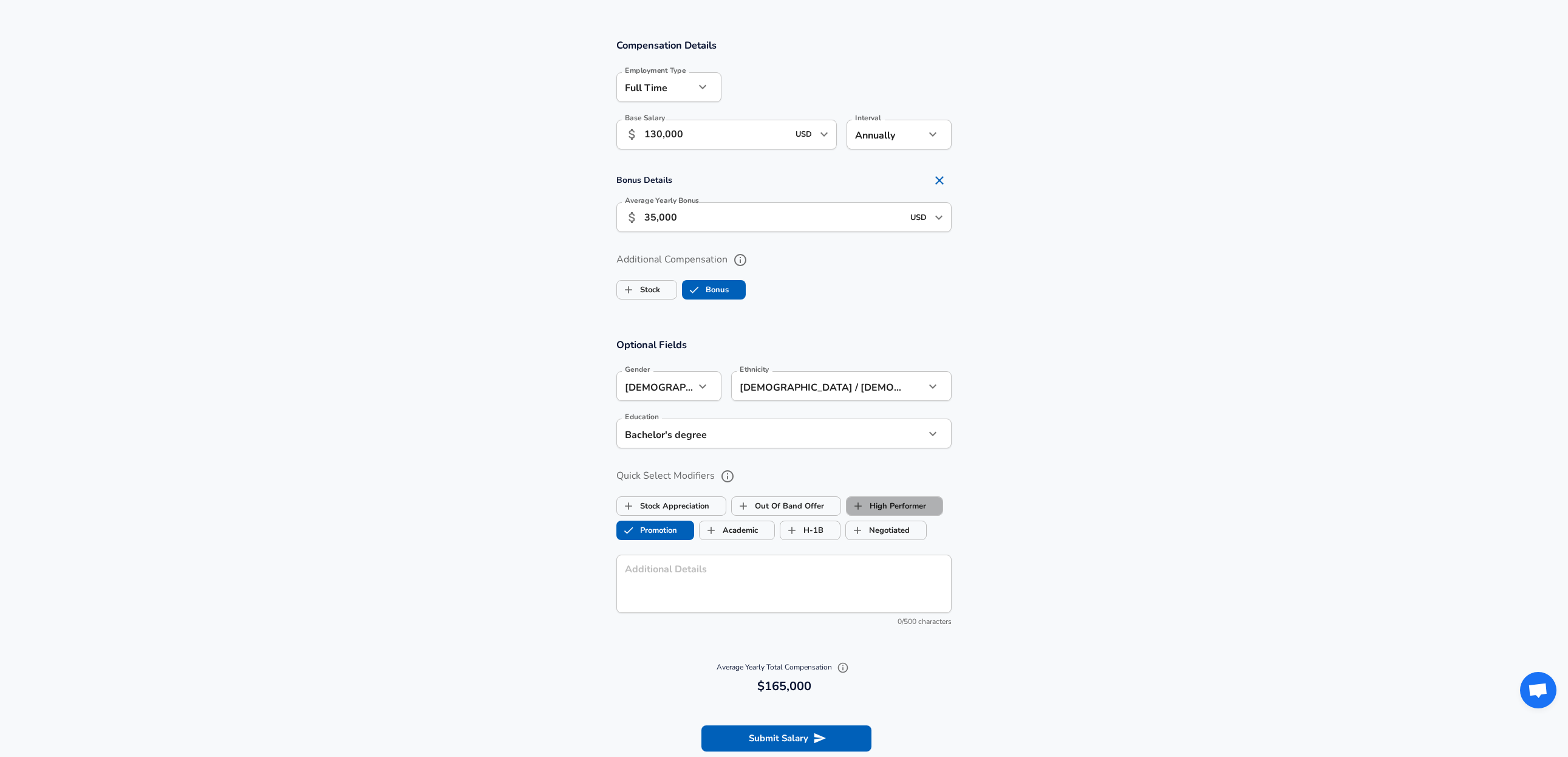
click at [889, 504] on label "High Performer" at bounding box center [887, 506] width 80 height 23
checkbox input "true"
click at [801, 742] on button "Submit Salary" at bounding box center [787, 739] width 170 height 26
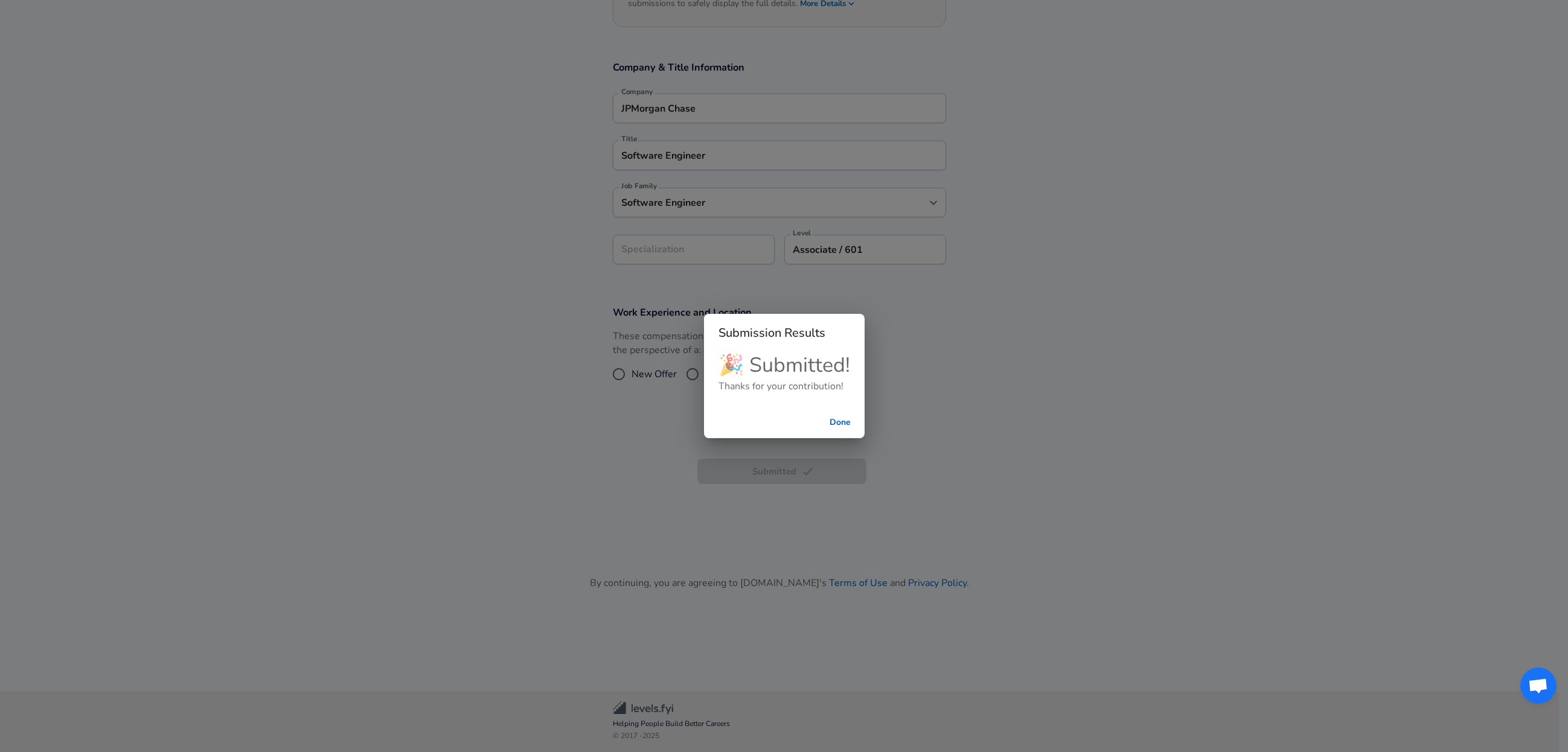
scroll to position [169, 0]
drag, startPoint x: 774, startPoint y: 238, endPoint x: 661, endPoint y: 156, distance: 139.6
